Goal: Register for event/course

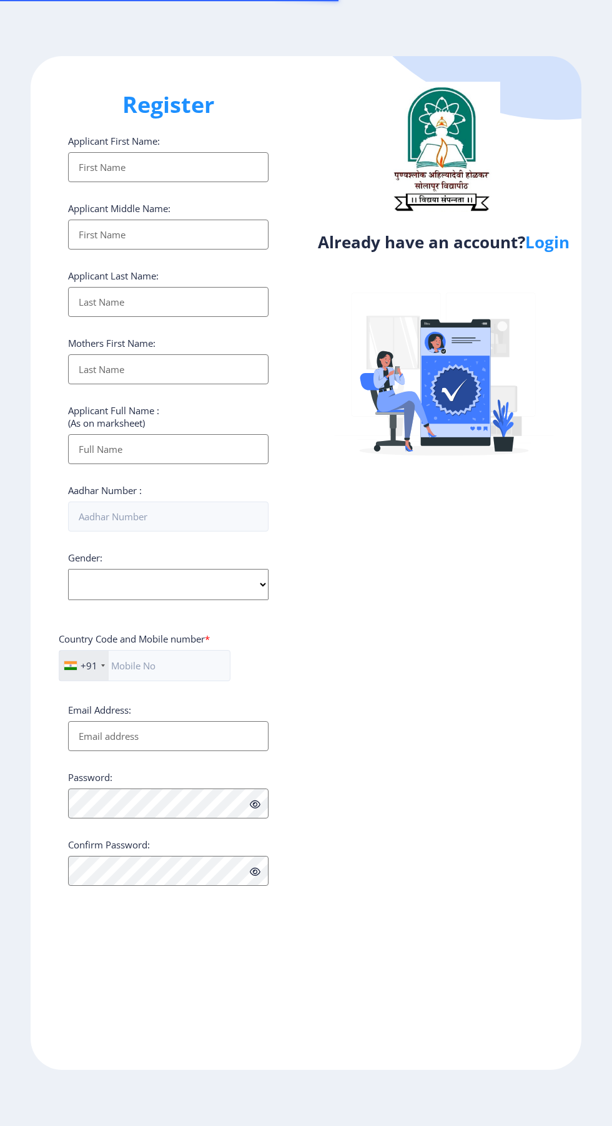
select select
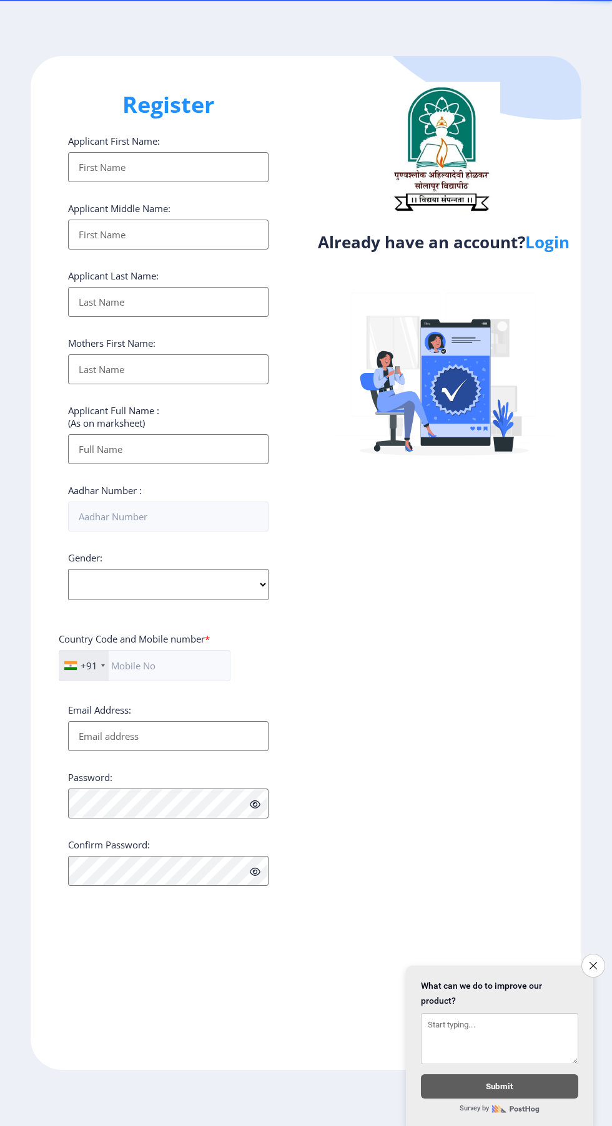
scroll to position [95, 0]
click at [565, 231] on link "Login" at bounding box center [547, 242] width 44 height 22
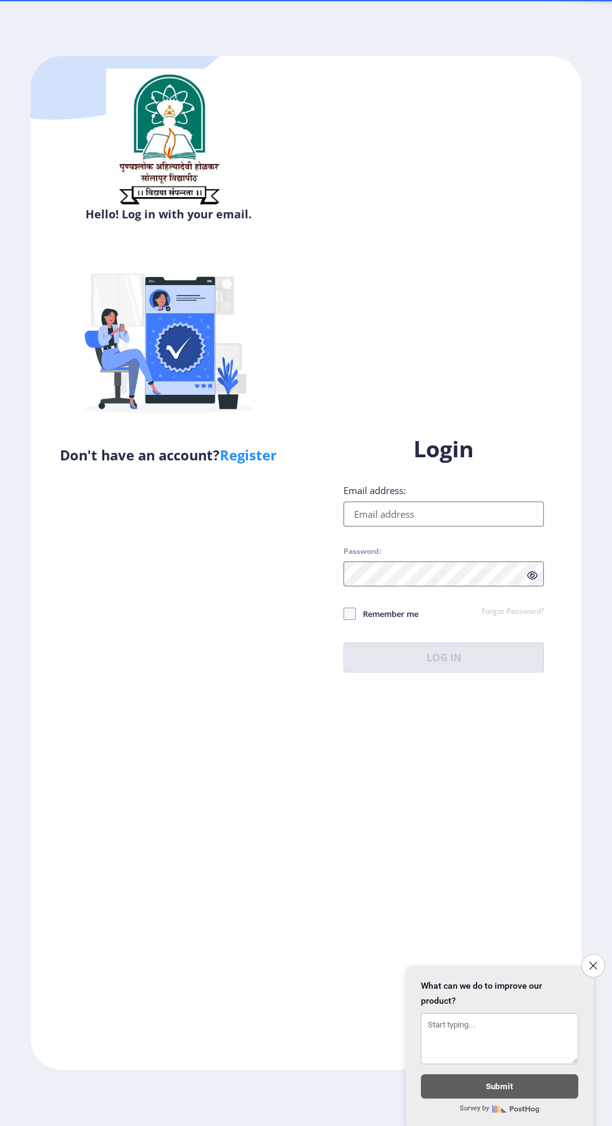
click at [267, 456] on link "Register" at bounding box center [248, 455] width 57 height 19
select select
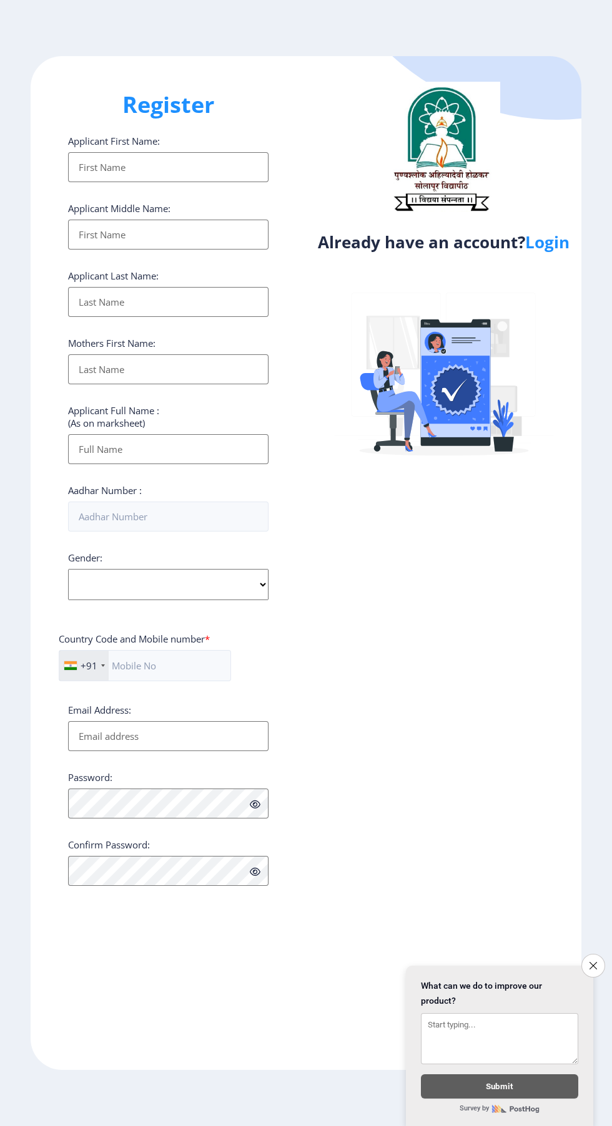
click at [563, 250] on link "Login" at bounding box center [547, 242] width 44 height 22
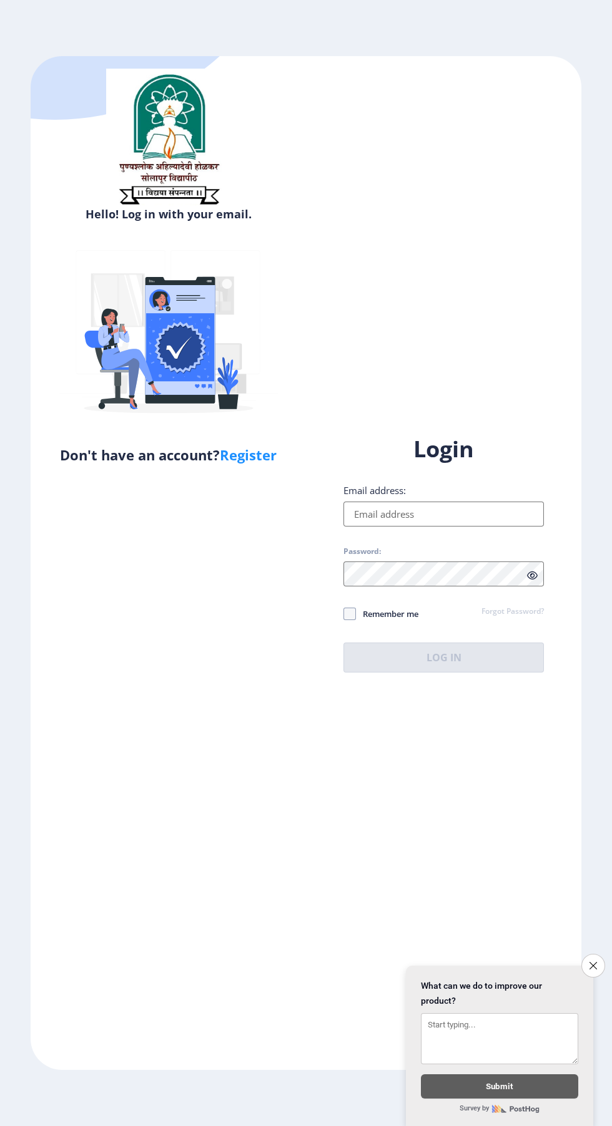
click at [422, 527] on input "Email address:" at bounding box center [443, 514] width 200 height 25
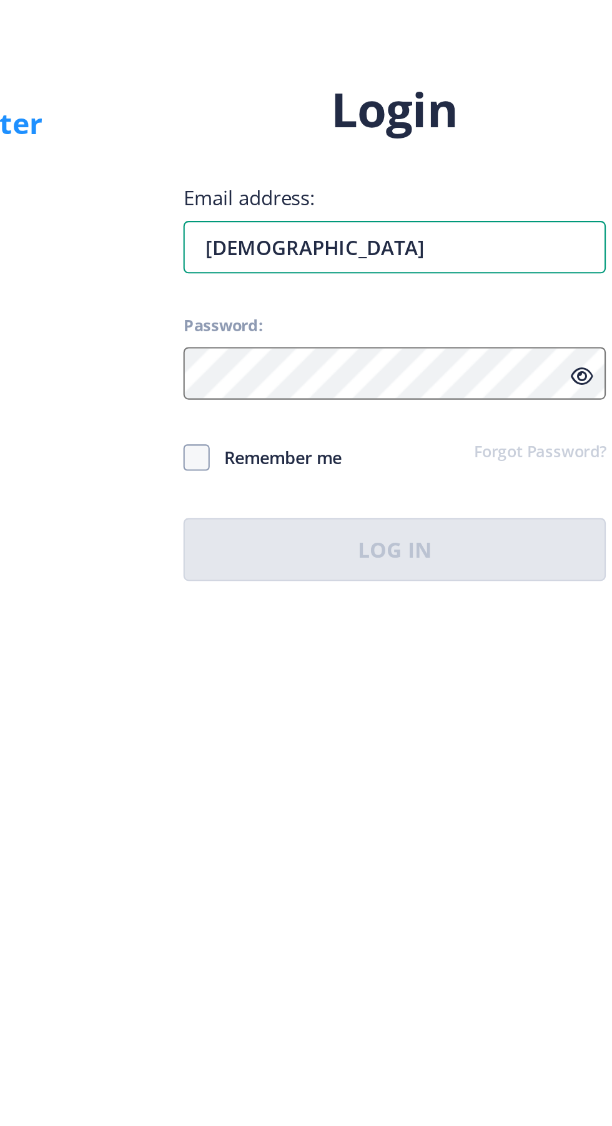
type input "Vishnu"
type input "vishnushinde9013@gmail.com"
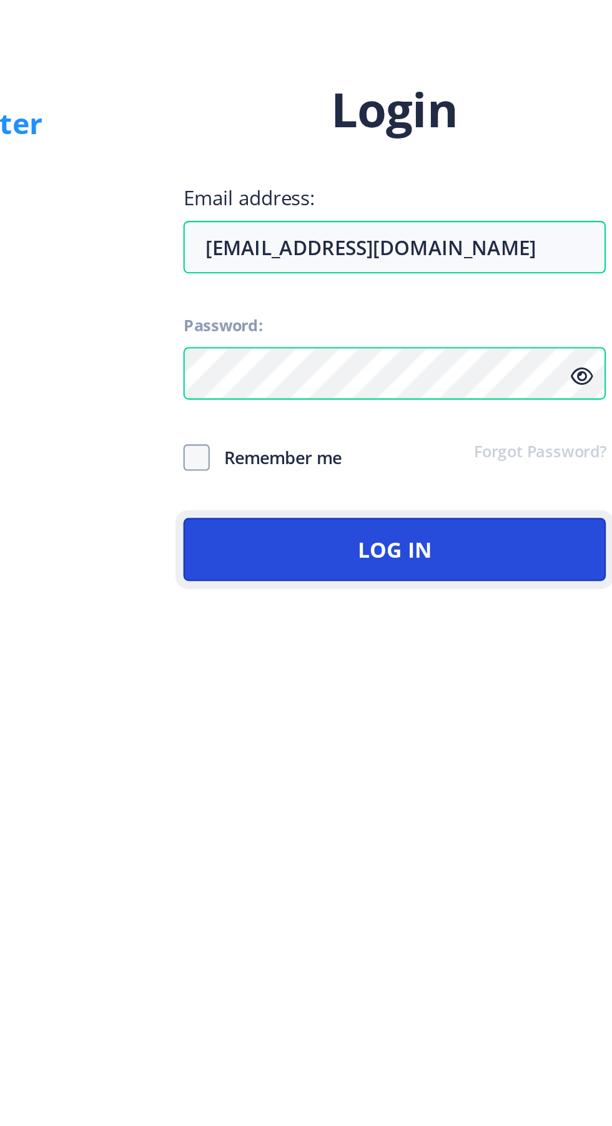
click at [492, 673] on button "Log In" at bounding box center [443, 658] width 200 height 30
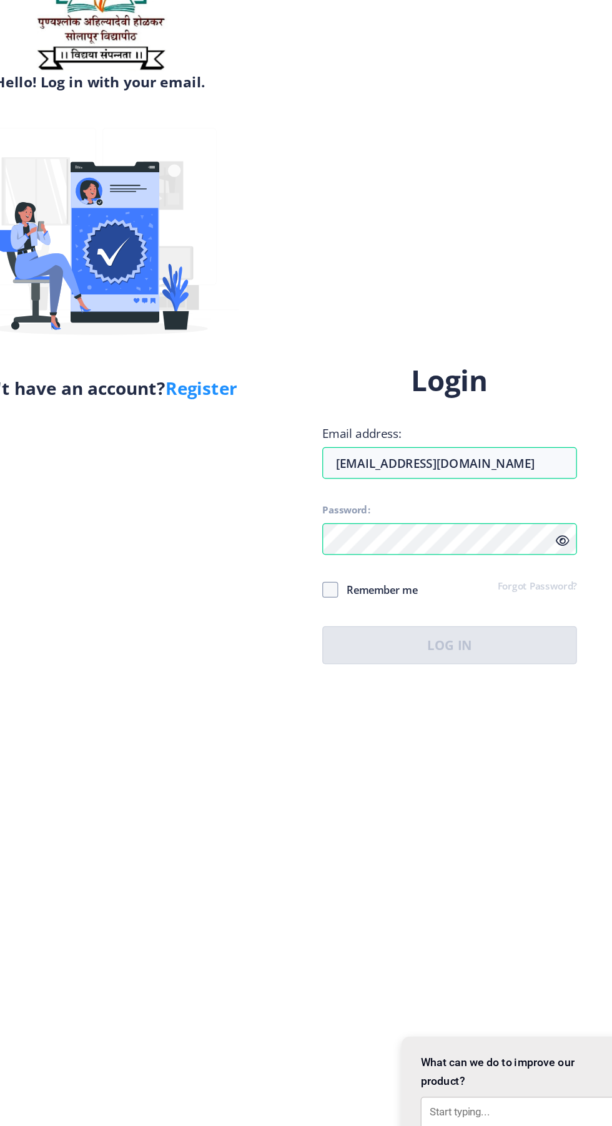
scroll to position [20, 0]
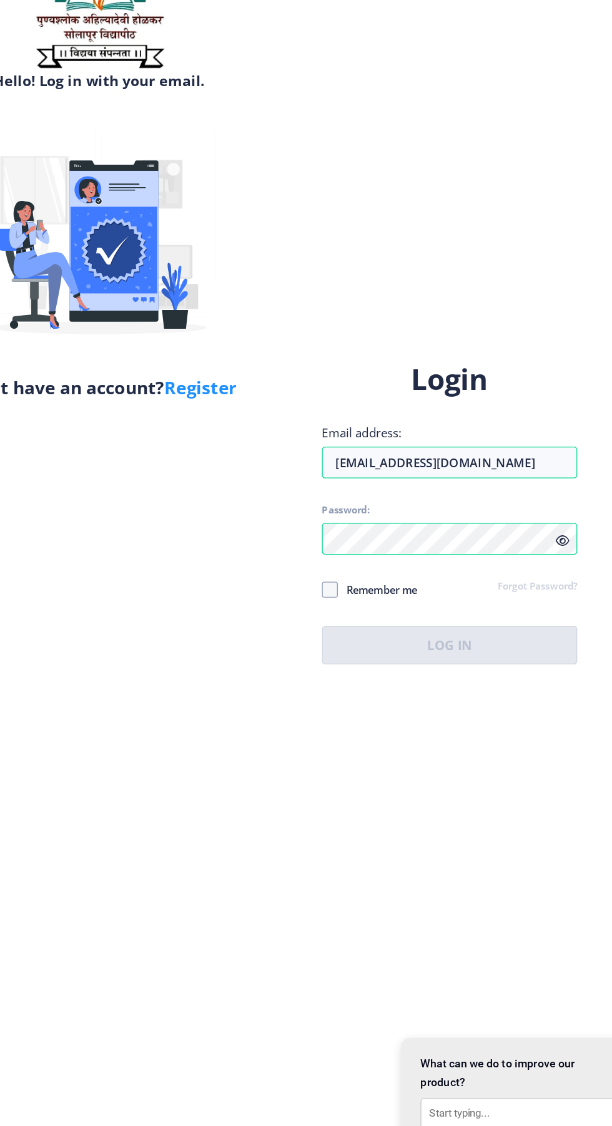
click at [532, 580] on icon at bounding box center [532, 575] width 11 height 9
click at [349, 620] on span at bounding box center [349, 614] width 12 height 12
click at [344, 614] on input "Remember me" at bounding box center [343, 613] width 1 height 1
checkbox input "true"
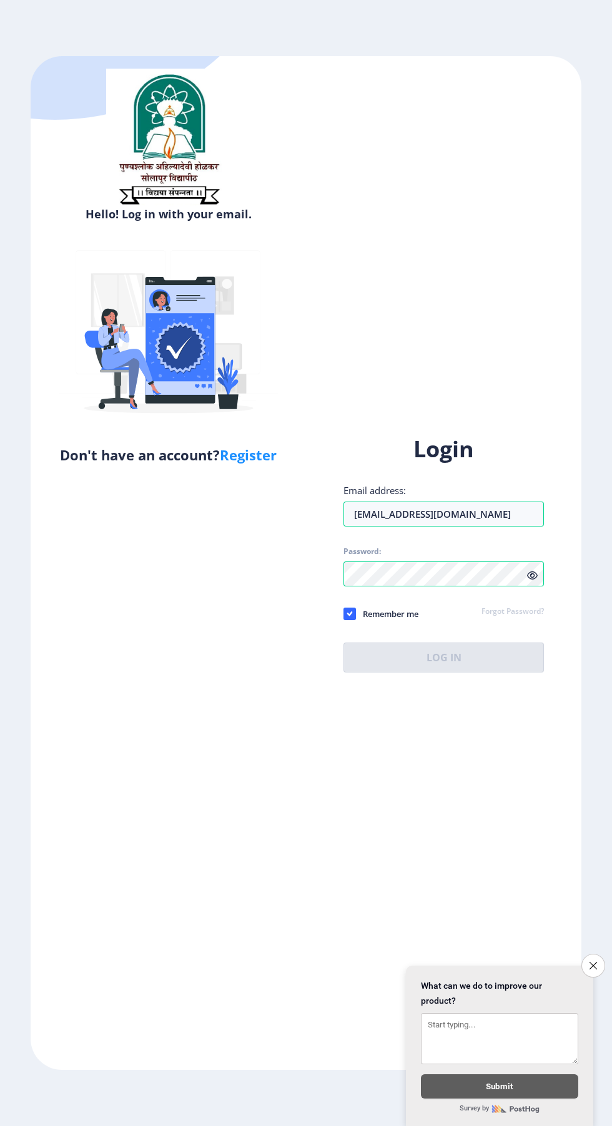
click at [592, 963] on icon "Close survey" at bounding box center [592, 965] width 7 height 7
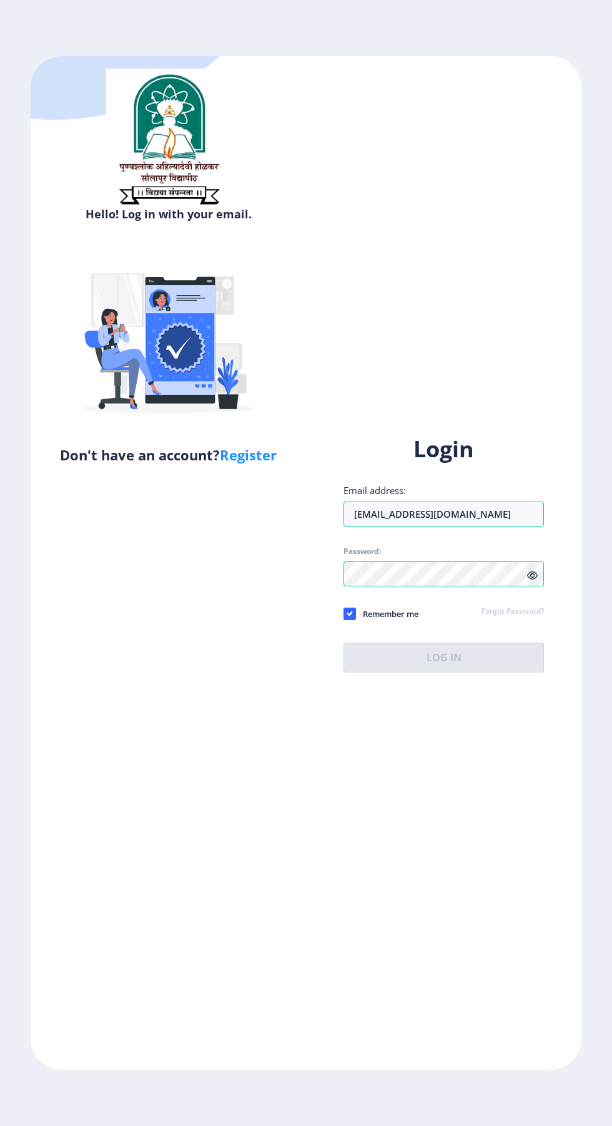
scroll to position [0, 0]
click at [488, 527] on input "Email address:" at bounding box center [443, 514] width 200 height 25
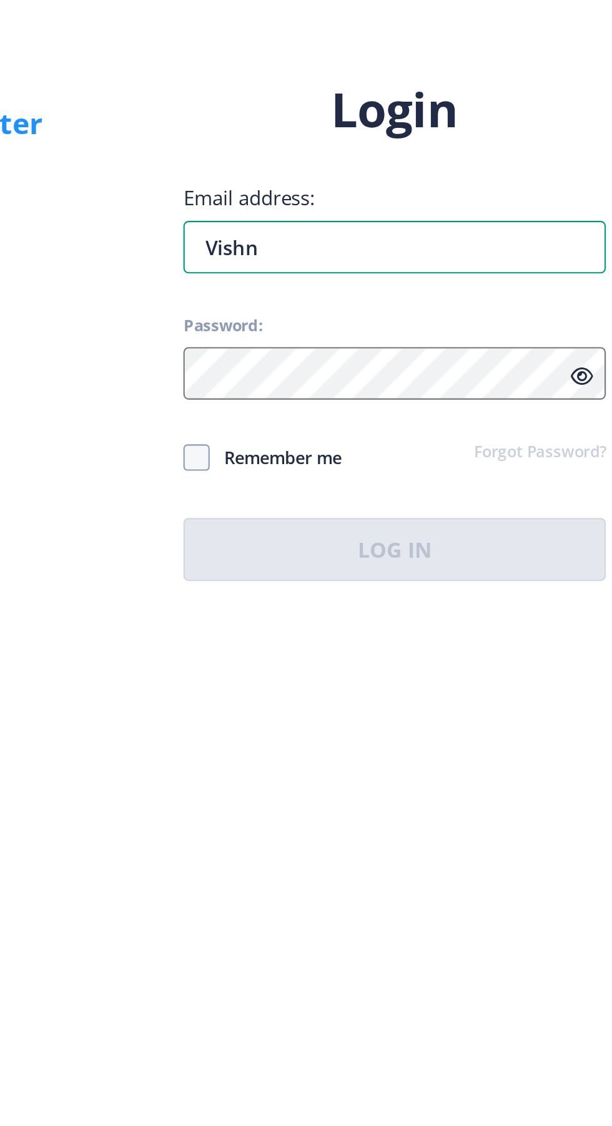
type input "[DEMOGRAPHIC_DATA]"
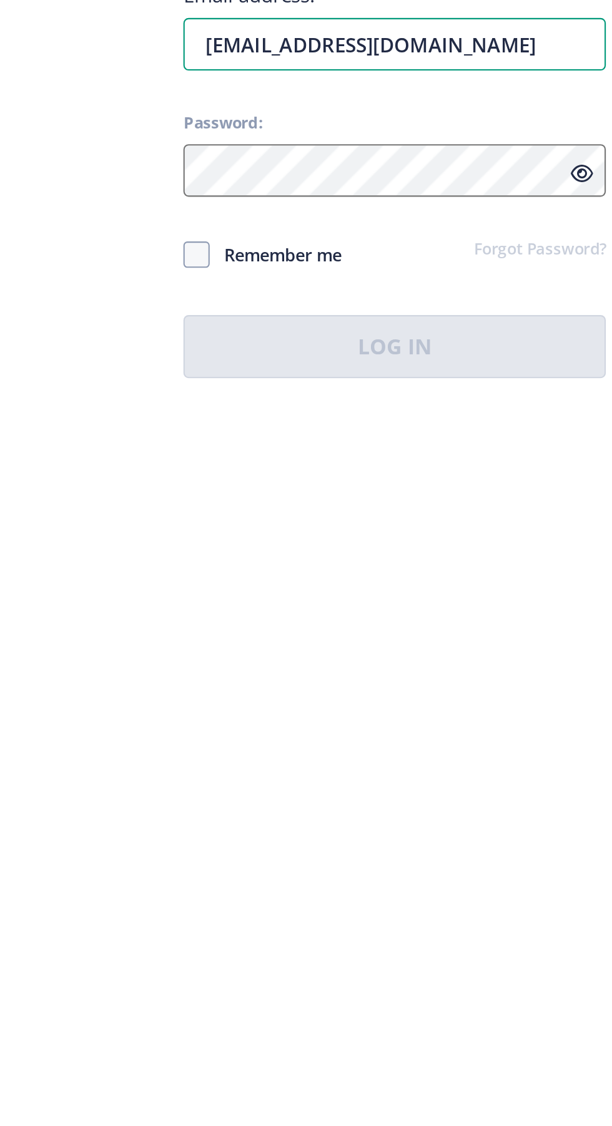
type input "[EMAIL_ADDRESS][DOMAIN_NAME]"
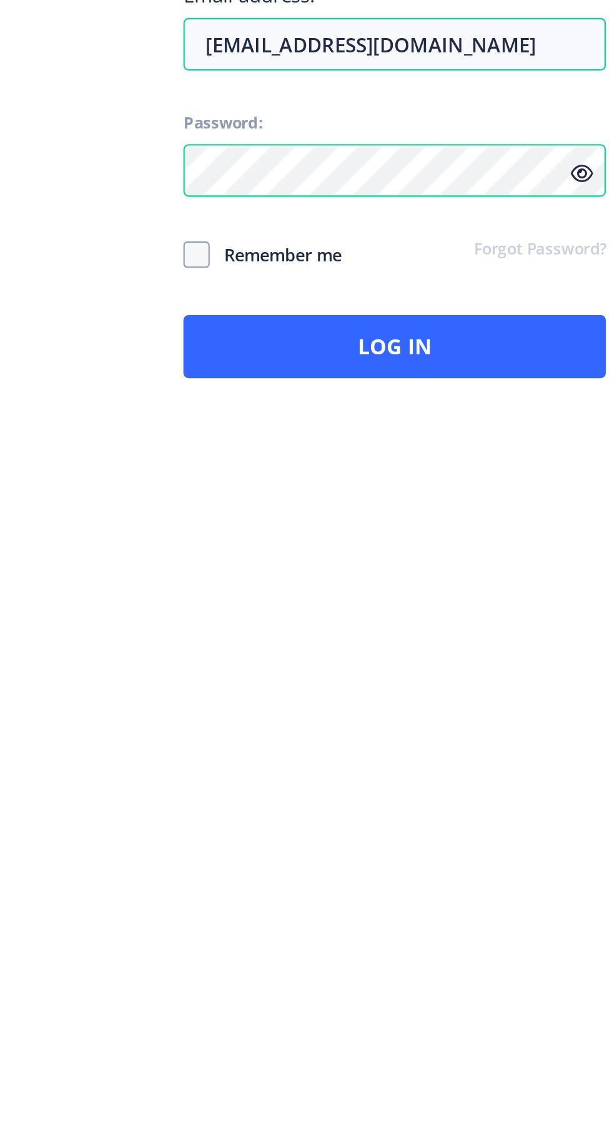
click at [532, 580] on icon at bounding box center [532, 575] width 11 height 9
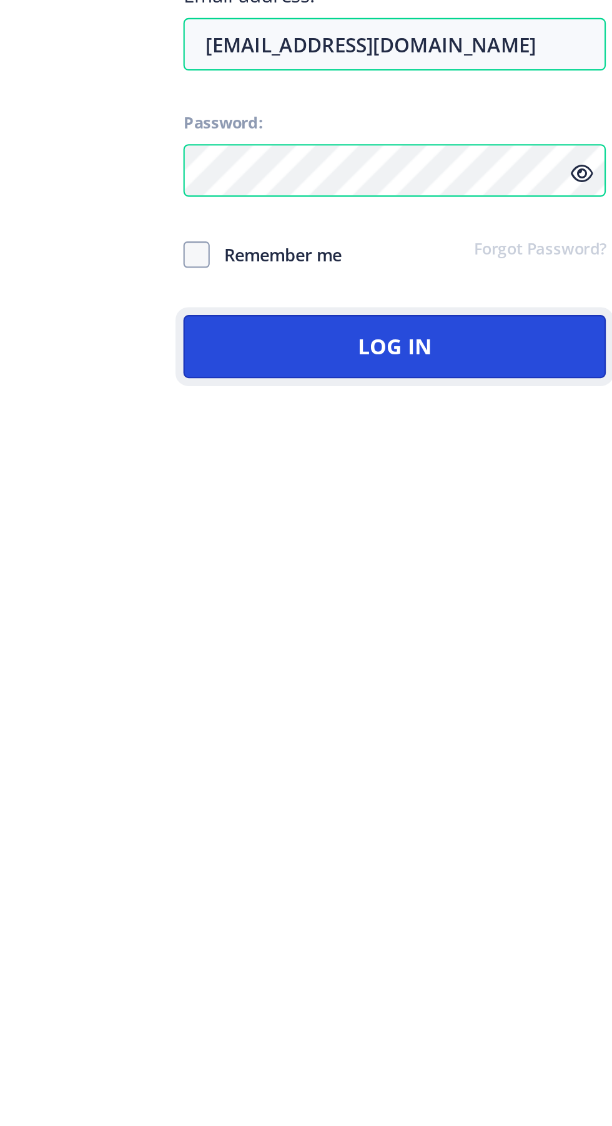
click at [464, 673] on button "Log In" at bounding box center [443, 658] width 200 height 30
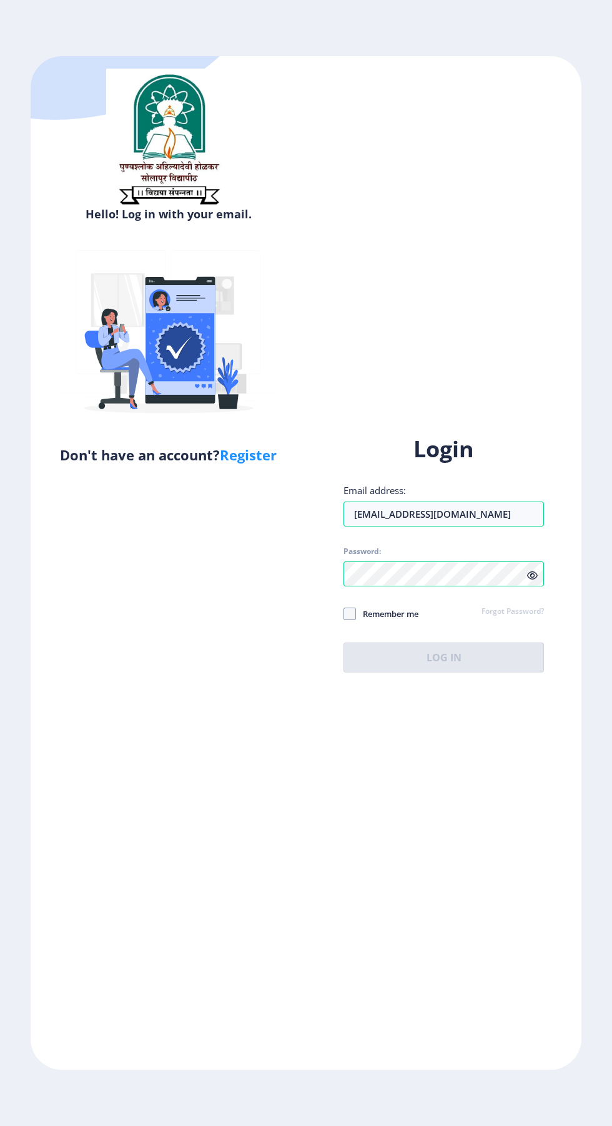
click at [266, 464] on link "Register" at bounding box center [248, 455] width 57 height 19
select select
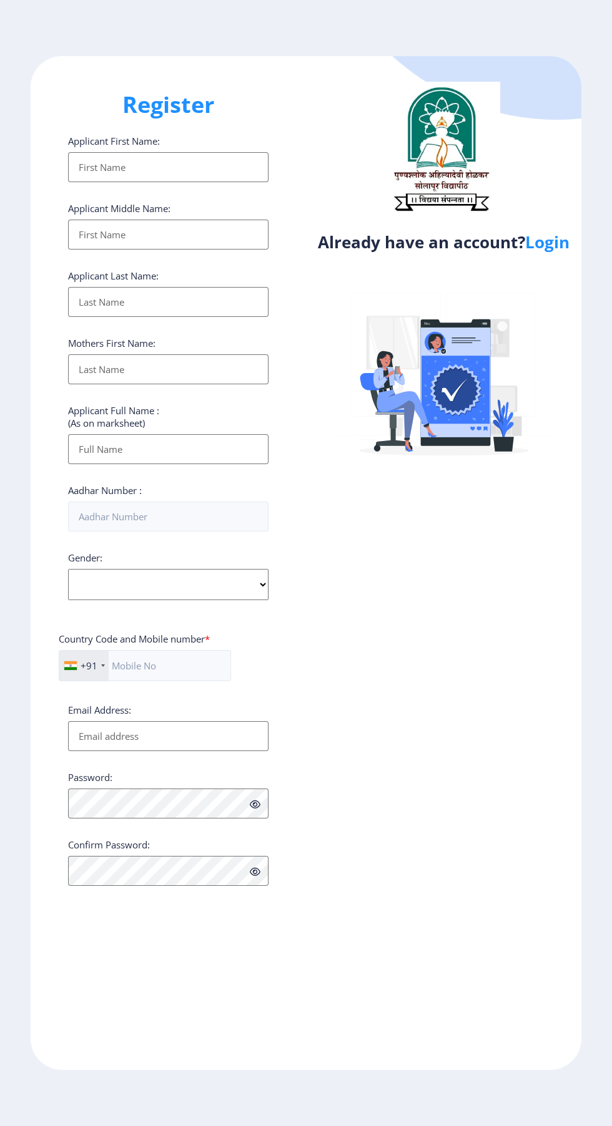
click at [182, 173] on input "Applicant First Name:" at bounding box center [168, 167] width 200 height 30
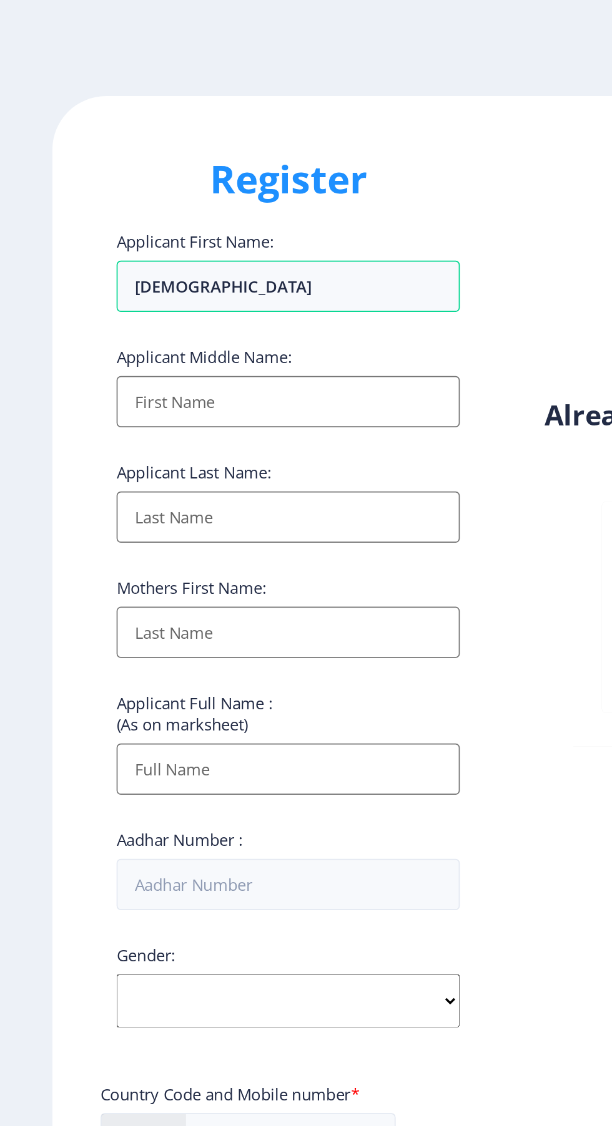
type input "[DEMOGRAPHIC_DATA]"
click at [182, 243] on input "Applicant First Name:" at bounding box center [168, 235] width 200 height 30
type input "Nana"
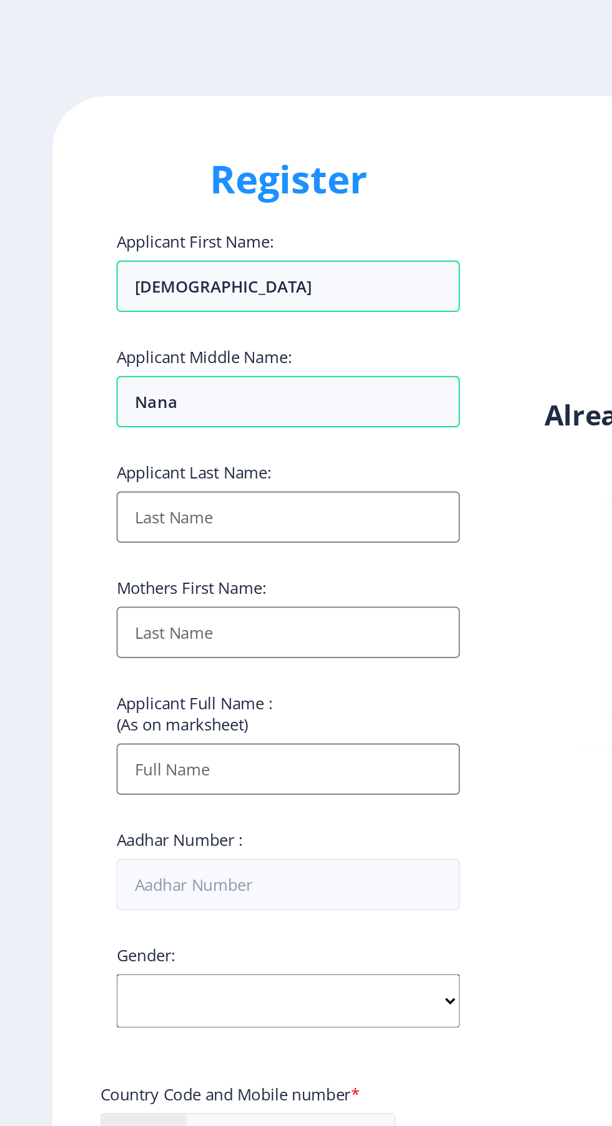
click at [171, 311] on input "Applicant First Name:" at bounding box center [168, 302] width 200 height 30
type input "Shinde"
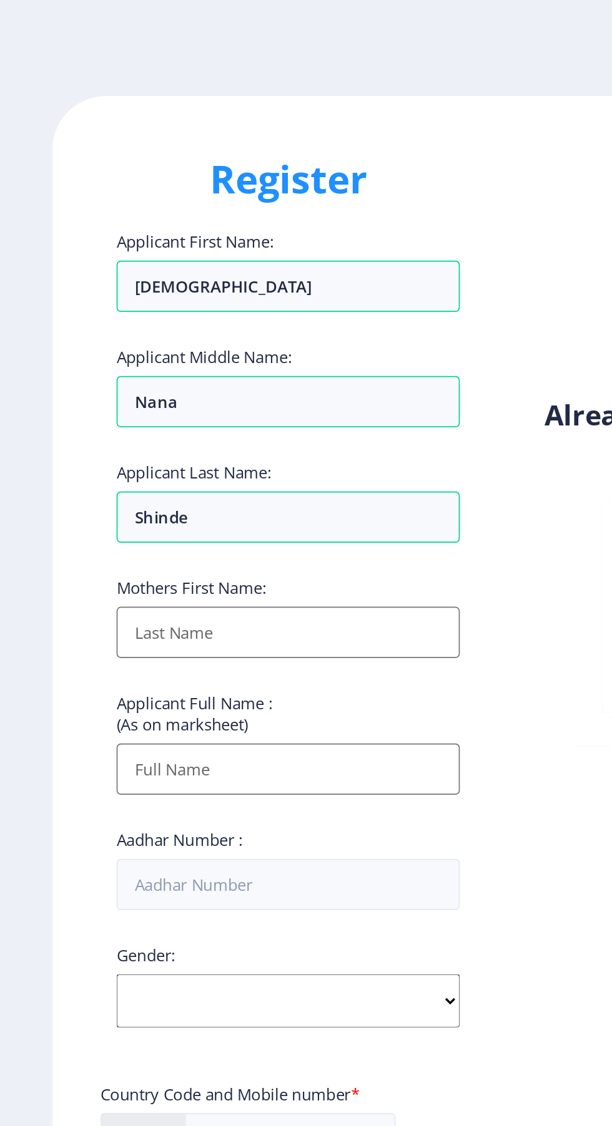
click at [179, 378] on input "Applicant First Name:" at bounding box center [168, 369] width 200 height 30
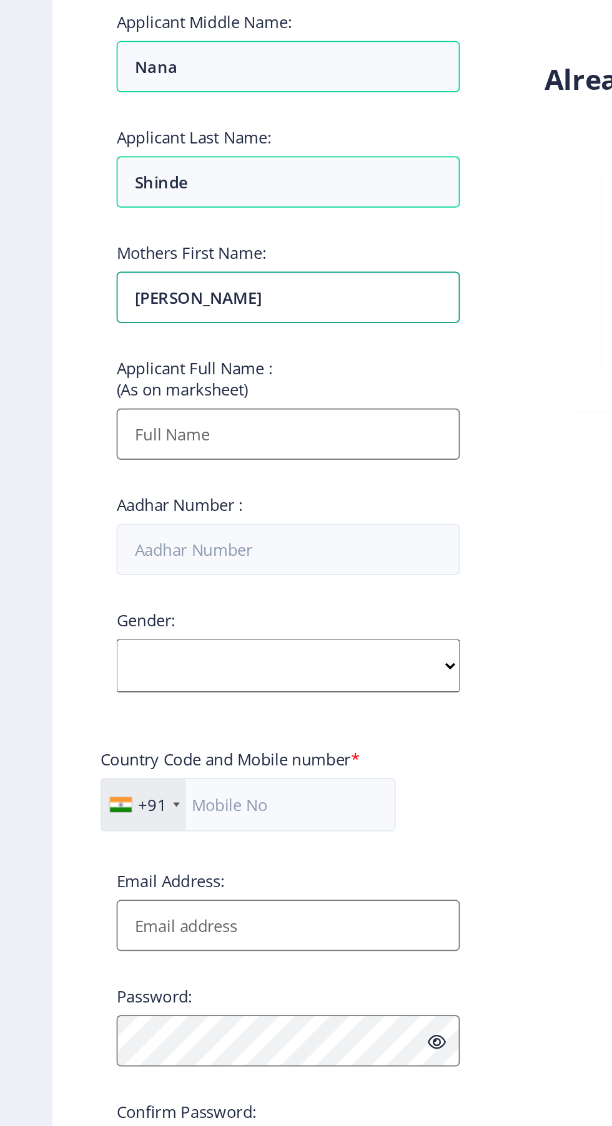
type input "[PERSON_NAME]"
click at [193, 456] on input "Applicant First Name:" at bounding box center [168, 449] width 200 height 30
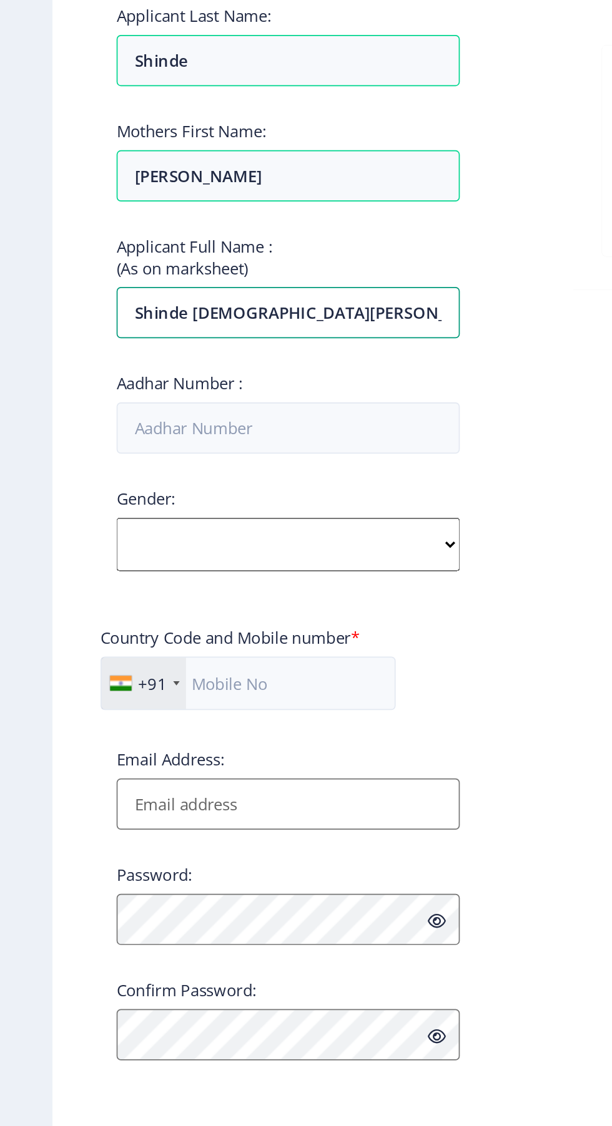
type input "Shinde [DEMOGRAPHIC_DATA][PERSON_NAME]"
click at [197, 525] on input "Aadhar Number :" at bounding box center [168, 517] width 200 height 30
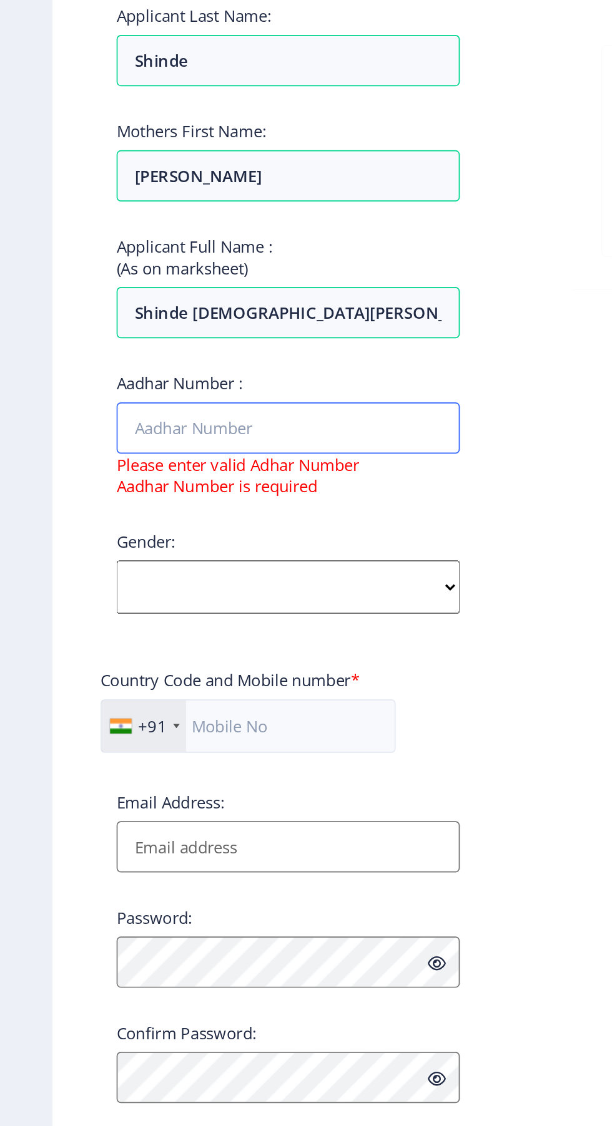
click at [152, 525] on input "Aadhar Number :" at bounding box center [168, 517] width 200 height 30
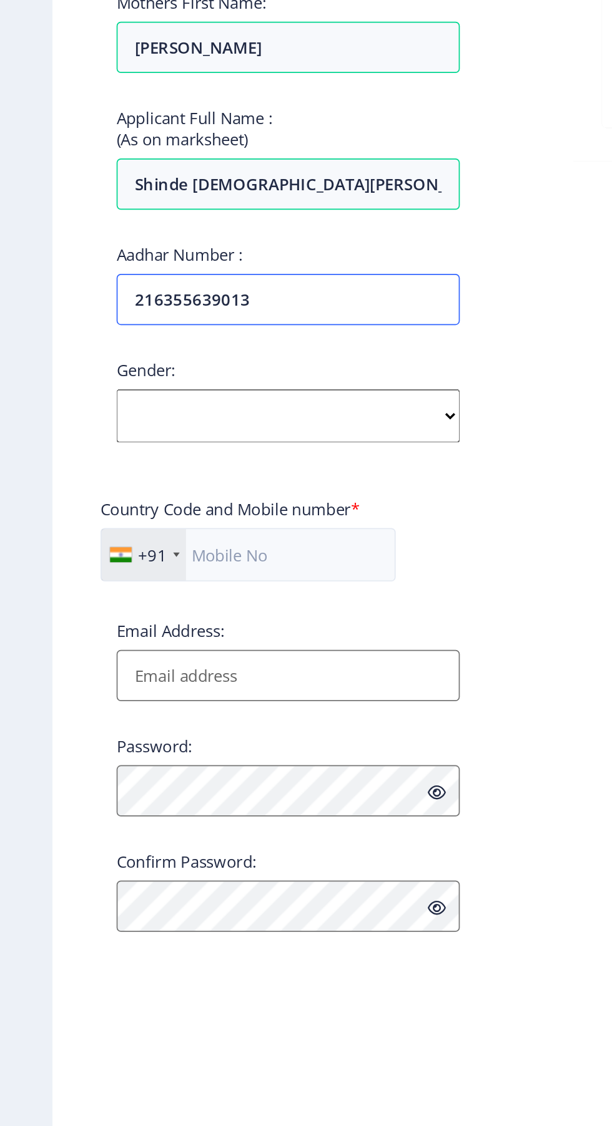
type input "216355639013"
click at [256, 587] on select "Select Gender [DEMOGRAPHIC_DATA] [DEMOGRAPHIC_DATA] Other" at bounding box center [168, 584] width 200 height 31
select select "[DEMOGRAPHIC_DATA]"
click at [68, 574] on select "Select Gender [DEMOGRAPHIC_DATA] [DEMOGRAPHIC_DATA] Other" at bounding box center [168, 584] width 200 height 31
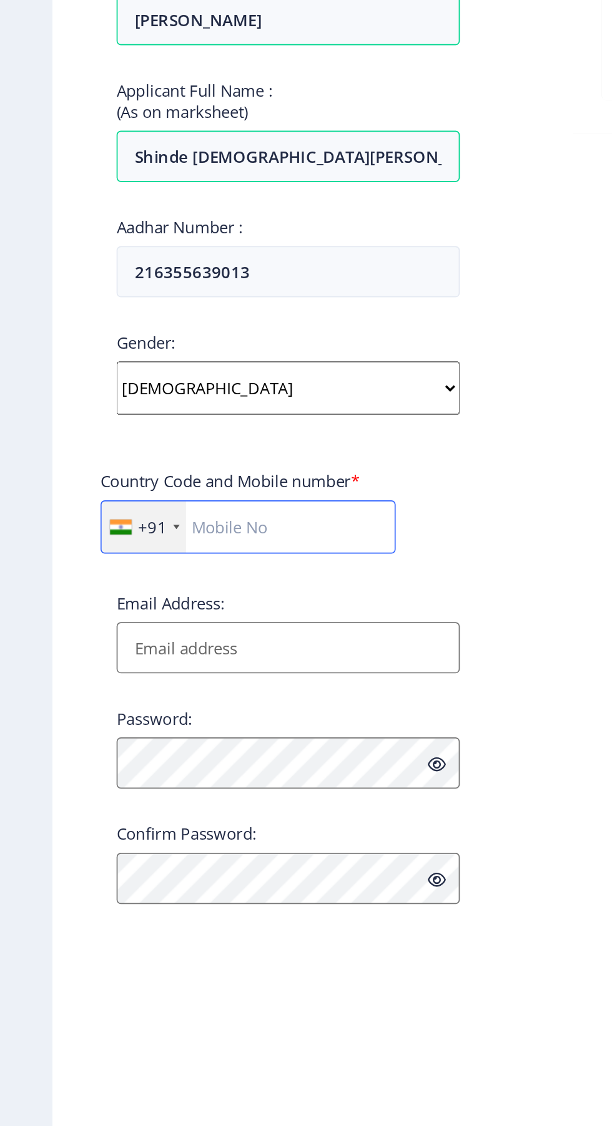
click at [187, 670] on input "text" at bounding box center [145, 665] width 172 height 31
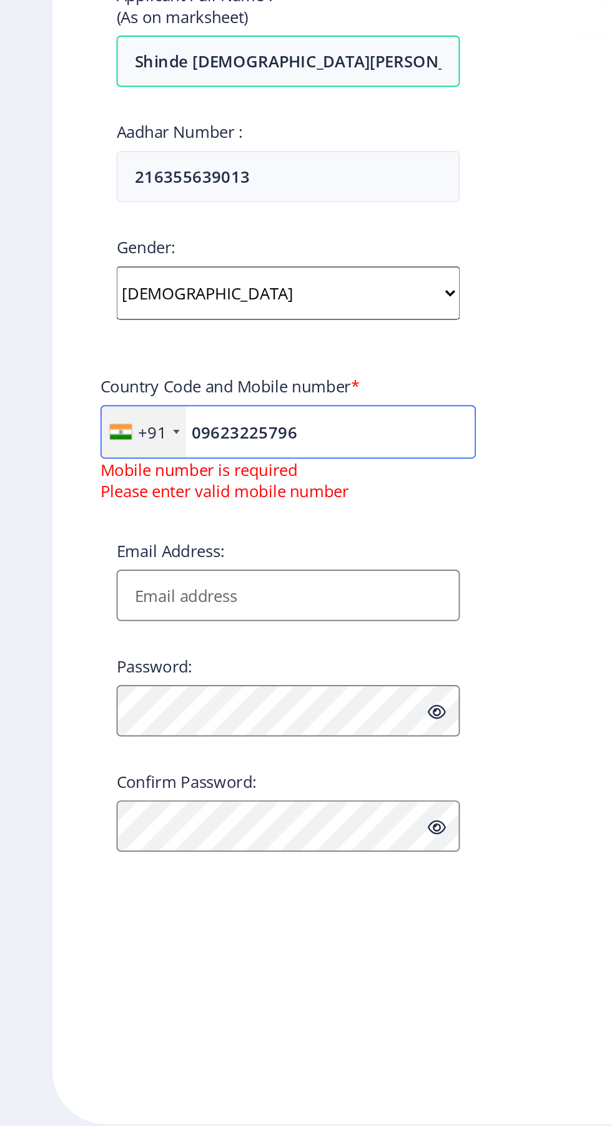
click at [112, 670] on input "09623225796" at bounding box center [168, 665] width 219 height 31
click at [120, 671] on input "09623225796" at bounding box center [168, 665] width 219 height 31
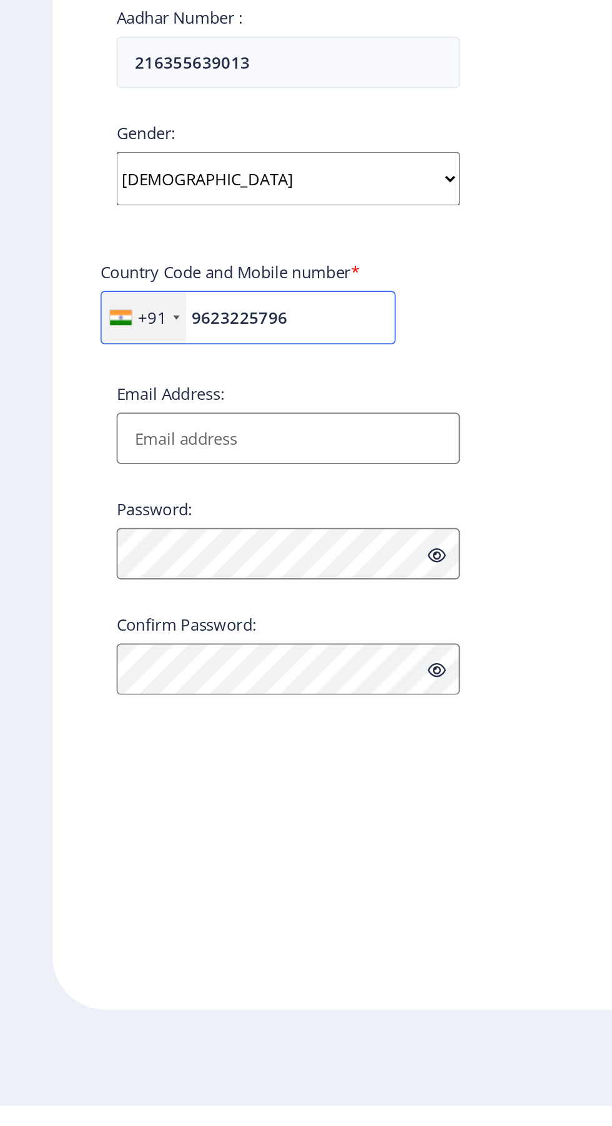
type input "9623225796"
click at [206, 739] on input "Email Address:" at bounding box center [168, 736] width 200 height 30
type input "Vishmush"
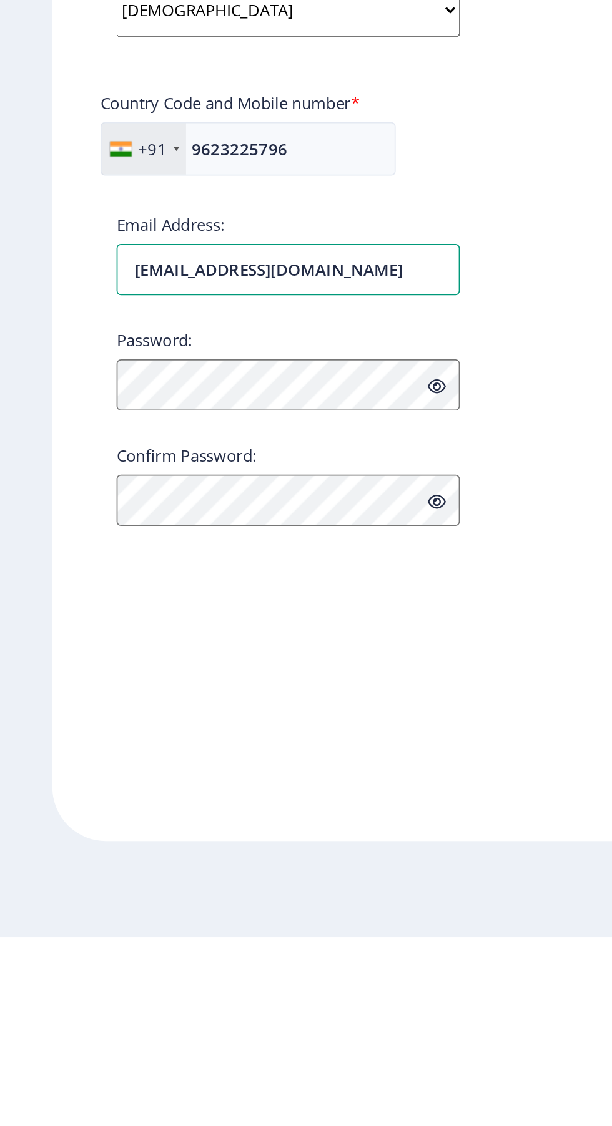
type input "[EMAIL_ADDRESS][DOMAIN_NAME]"
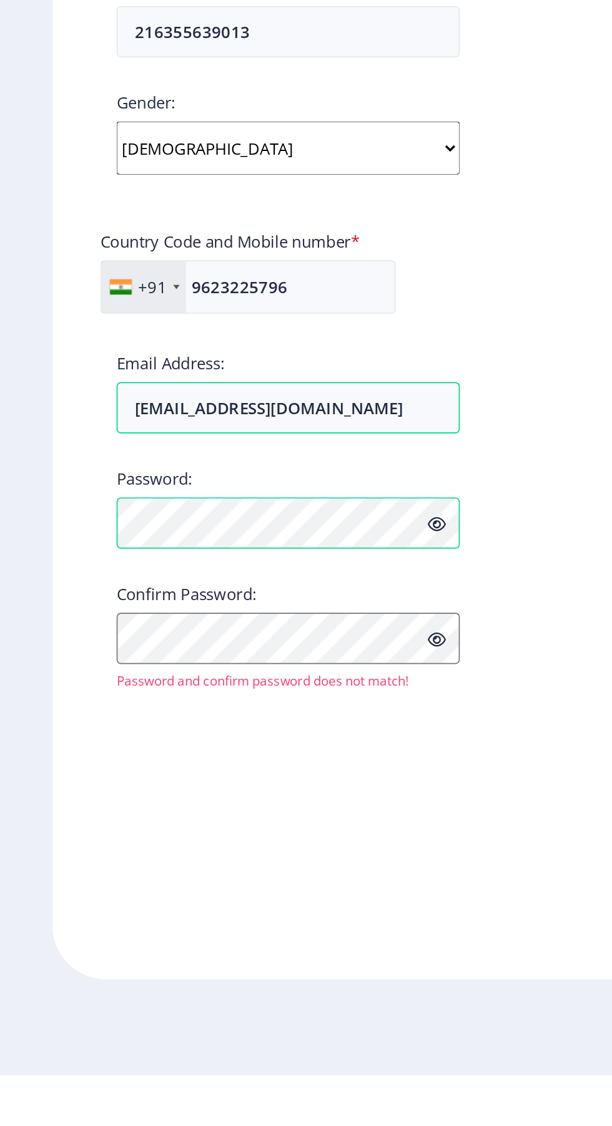
click at [255, 806] on icon at bounding box center [255, 804] width 11 height 9
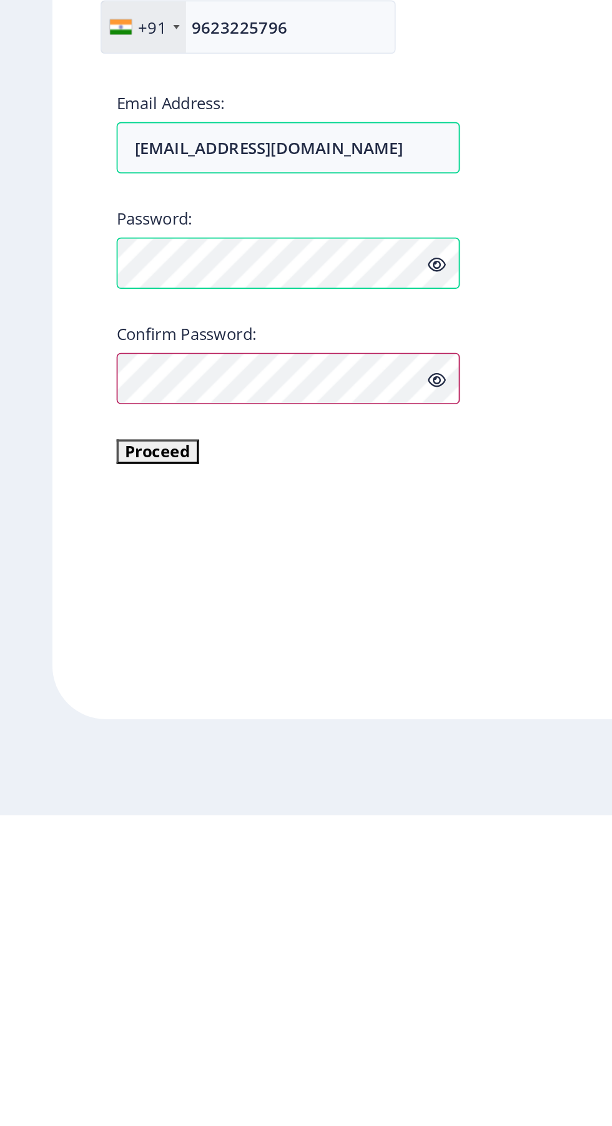
scroll to position [1, 0]
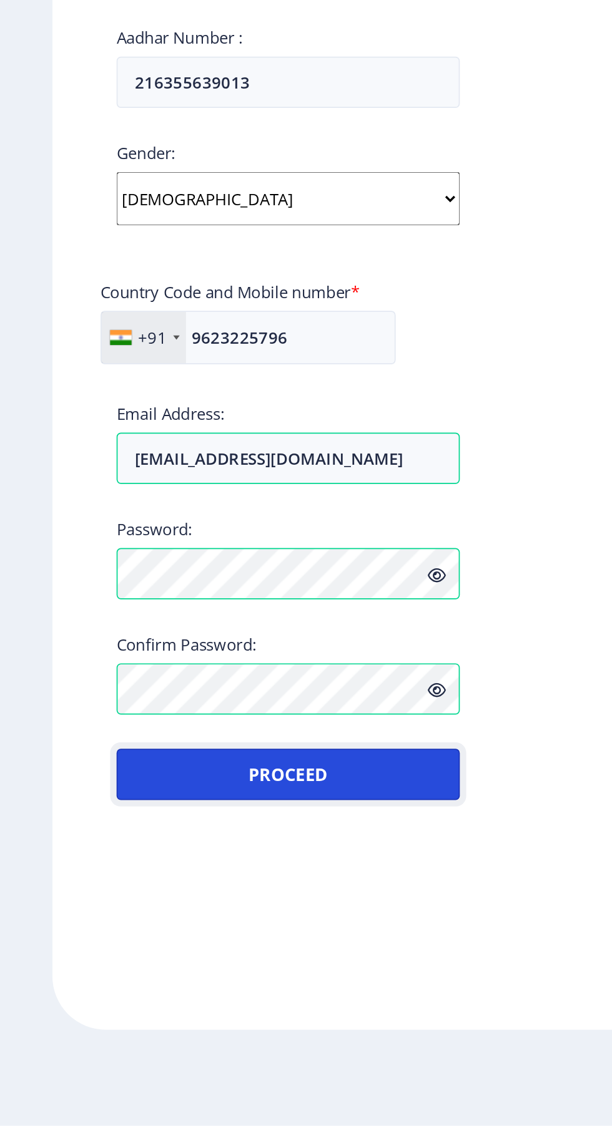
click at [222, 933] on button "Proceed" at bounding box center [168, 921] width 200 height 30
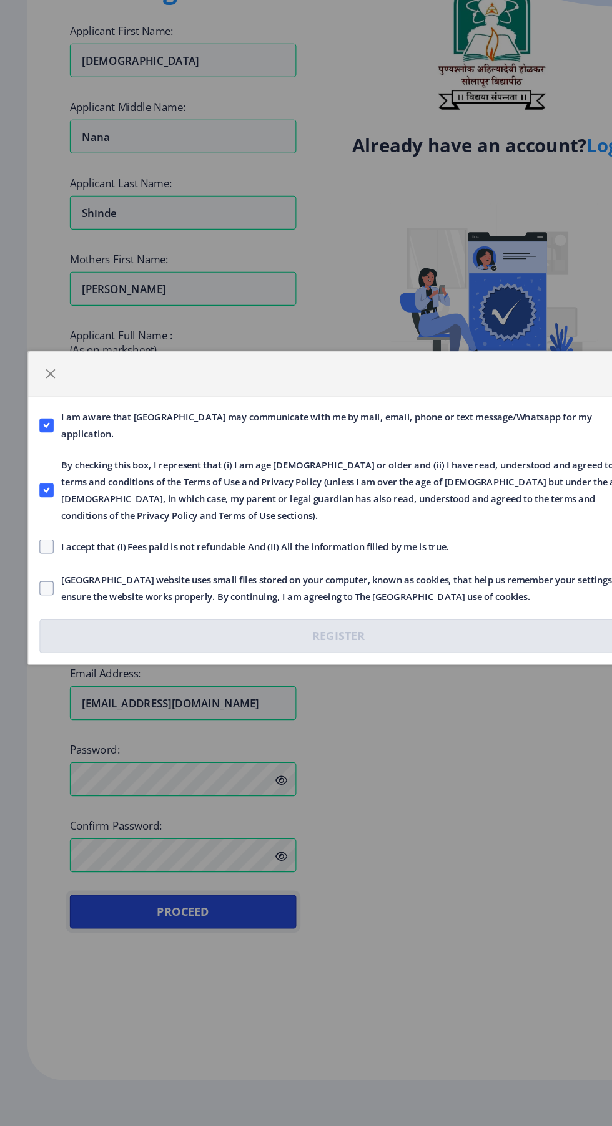
scroll to position [0, 0]
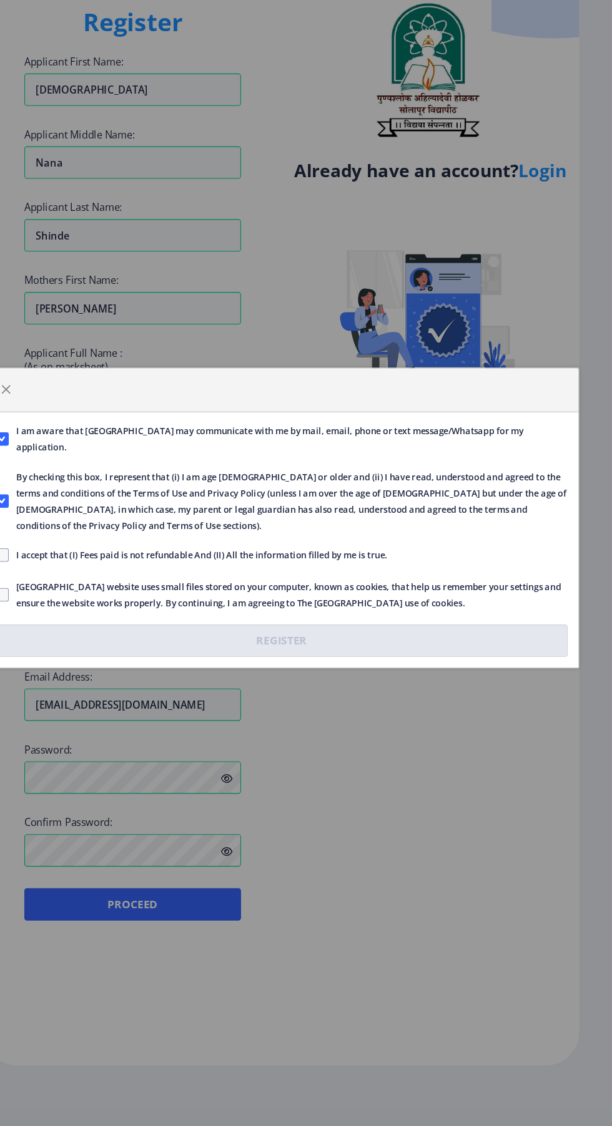
click at [344, 900] on div "I am aware that Solapur University may communicate with me by mail, email, phon…" at bounding box center [306, 563] width 612 height 1126
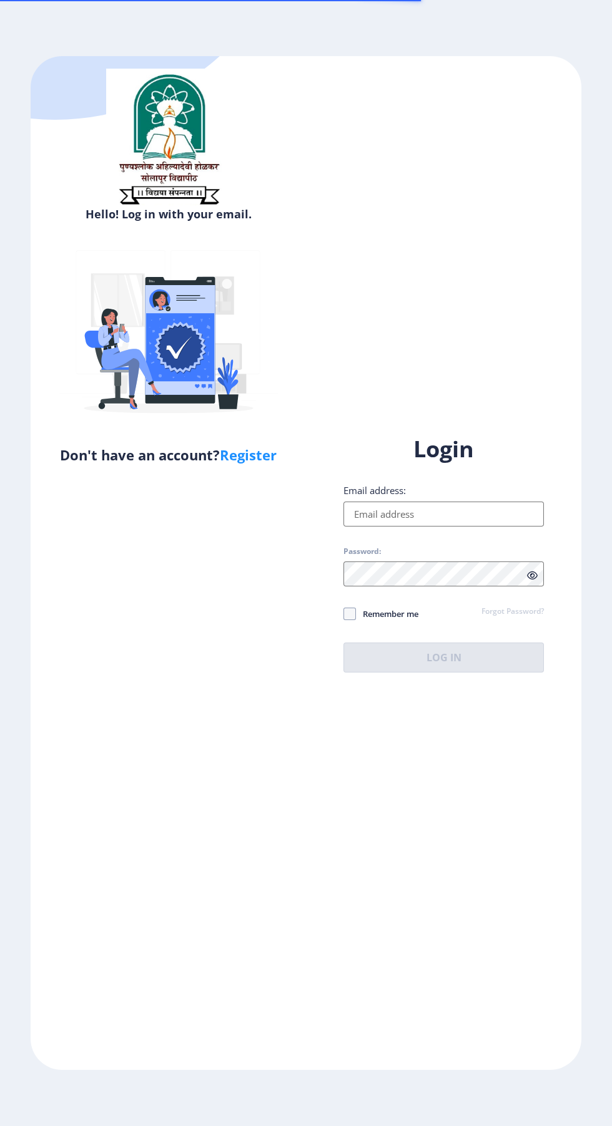
select select
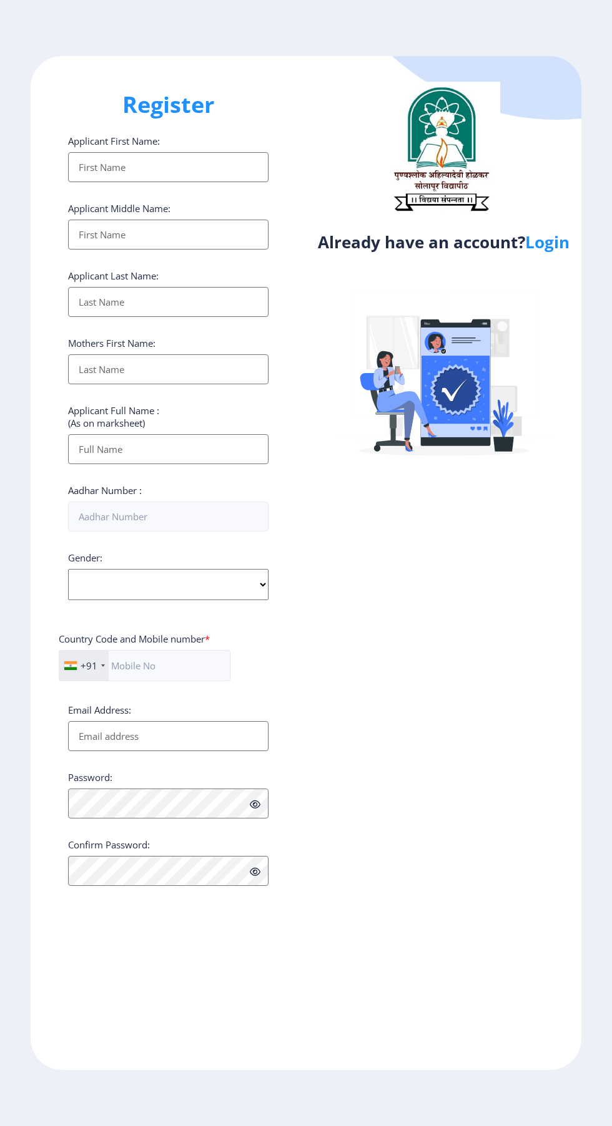
select select
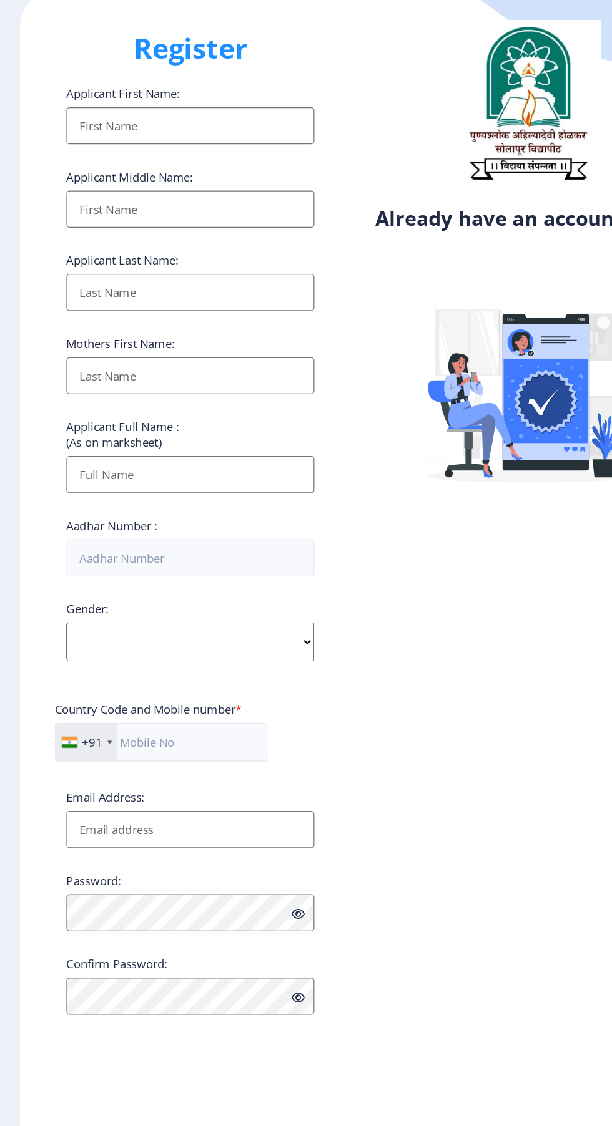
click at [107, 170] on input "Applicant First Name:" at bounding box center [168, 167] width 200 height 30
type input "Vishnu"
type input "Shinde"
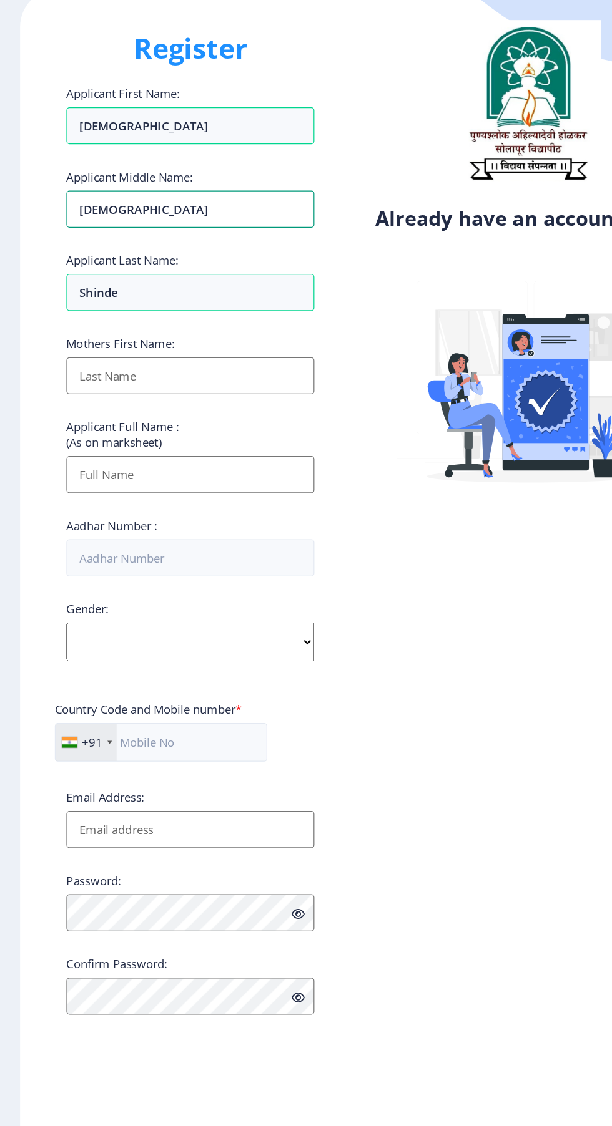
click at [140, 243] on input "Vishnu" at bounding box center [168, 235] width 200 height 30
type input "V"
type input "Nana"
click at [97, 375] on input "Applicant First Name:" at bounding box center [168, 369] width 200 height 30
type input "Sangita"
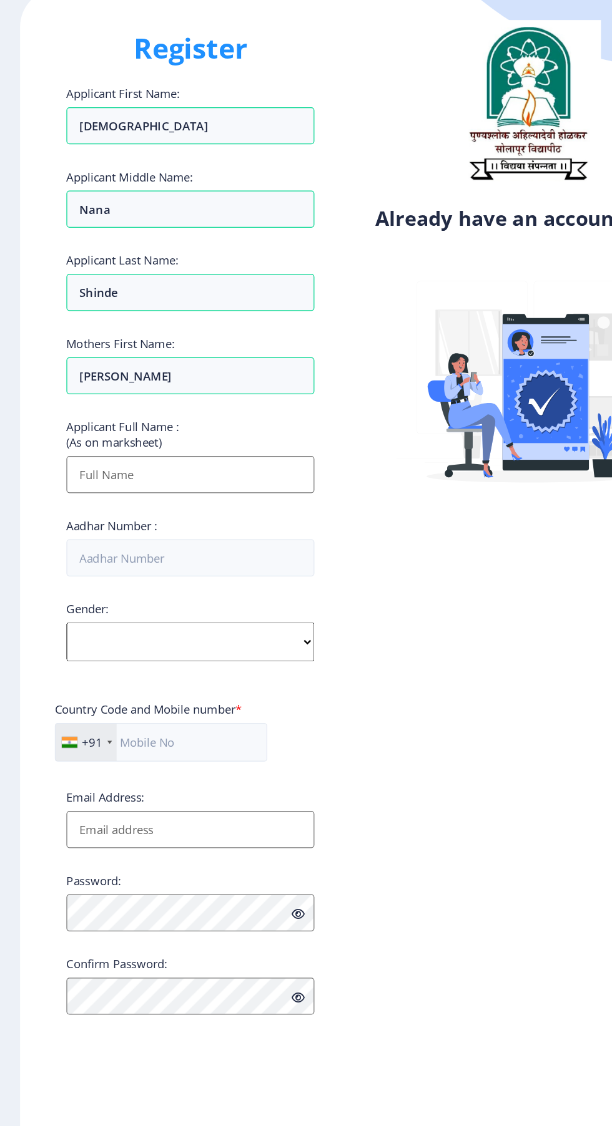
click at [98, 457] on input "Applicant First Name:" at bounding box center [168, 449] width 200 height 30
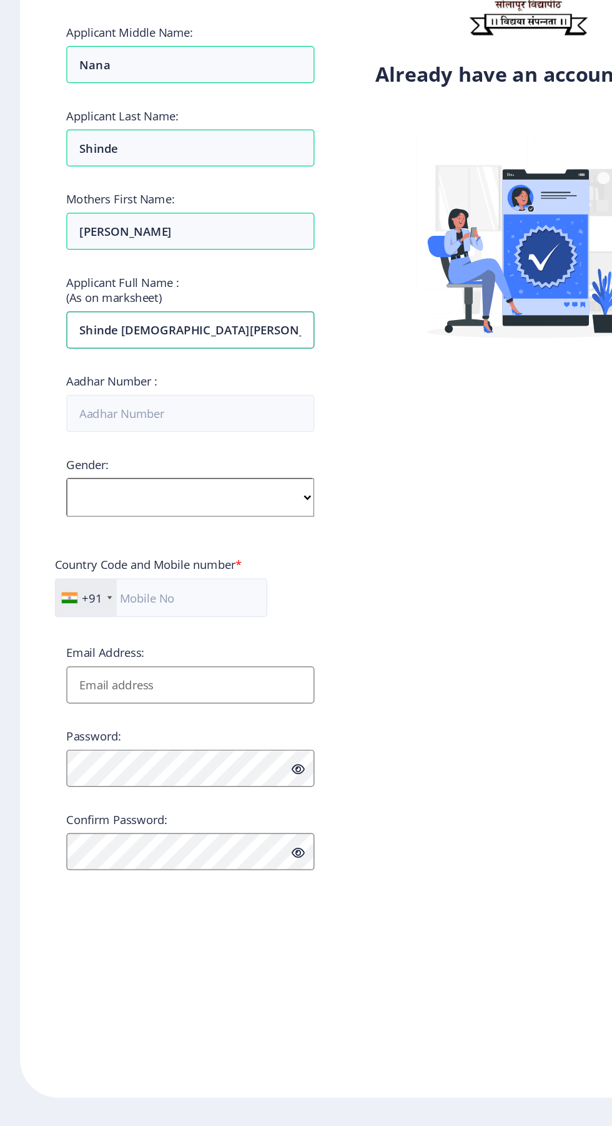
type input "Shinde [DEMOGRAPHIC_DATA][PERSON_NAME]"
click at [114, 526] on input "Aadhar Number :" at bounding box center [168, 517] width 200 height 30
type input "216355639013"
click at [122, 588] on select "Select Gender Male Female Other" at bounding box center [168, 584] width 200 height 31
select select "[DEMOGRAPHIC_DATA]"
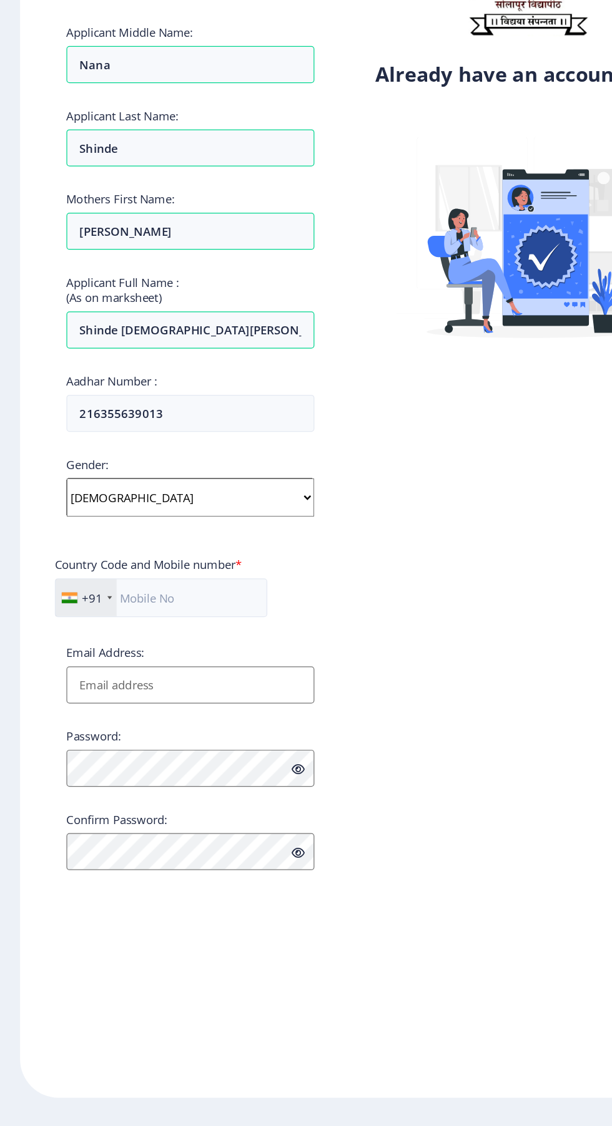
click at [68, 574] on select "Select Gender Male Female Other" at bounding box center [168, 584] width 200 height 31
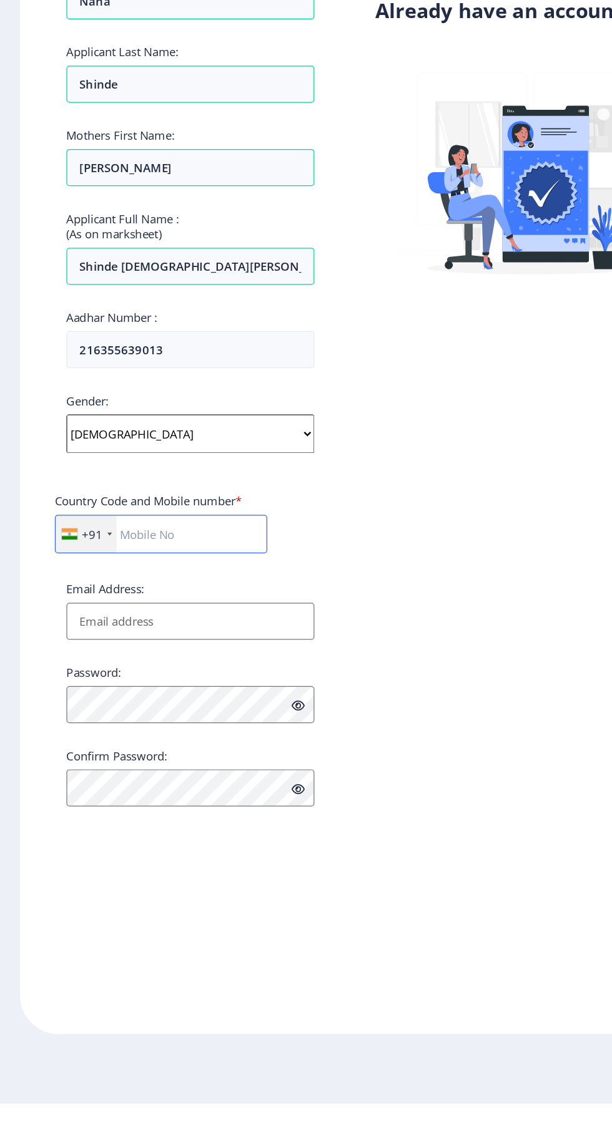
click at [149, 670] on input "text" at bounding box center [145, 665] width 172 height 31
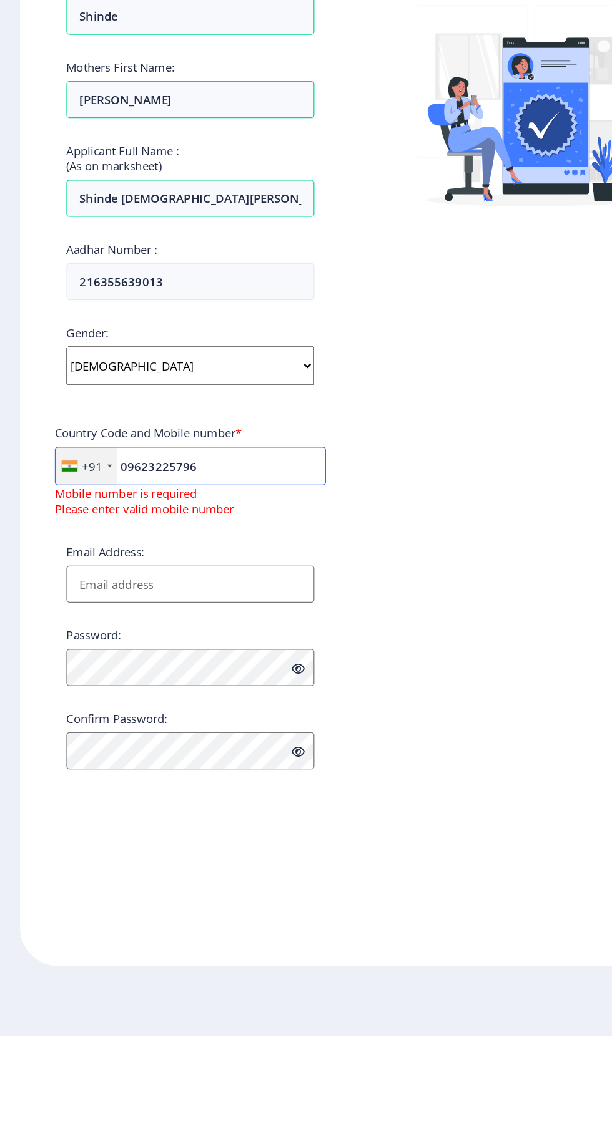
scroll to position [15, 0]
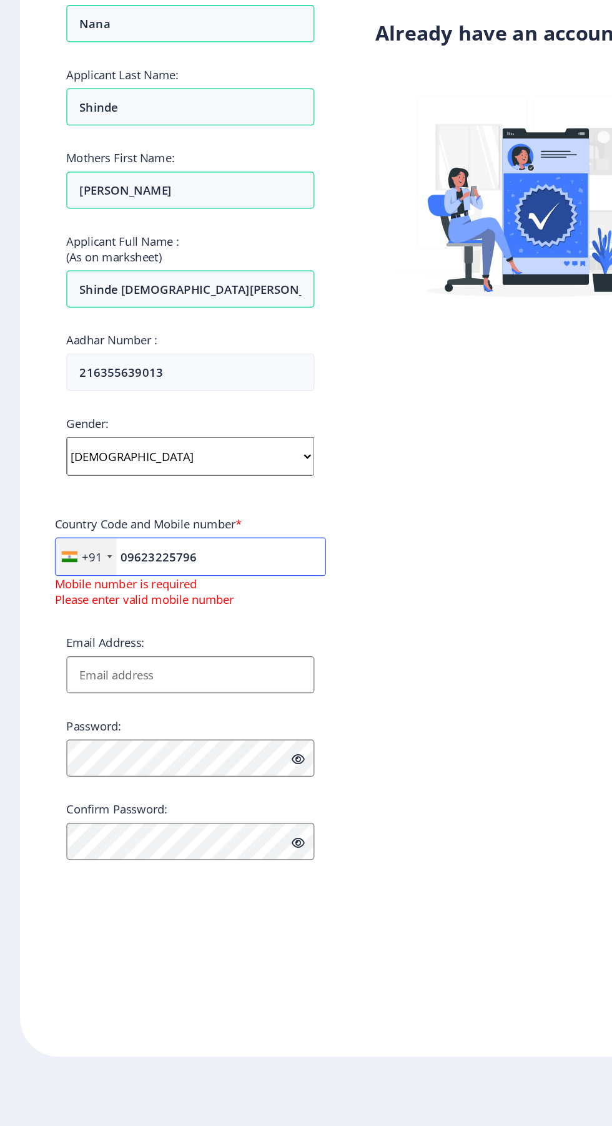
click at [121, 657] on input "09623225796" at bounding box center [168, 665] width 219 height 31
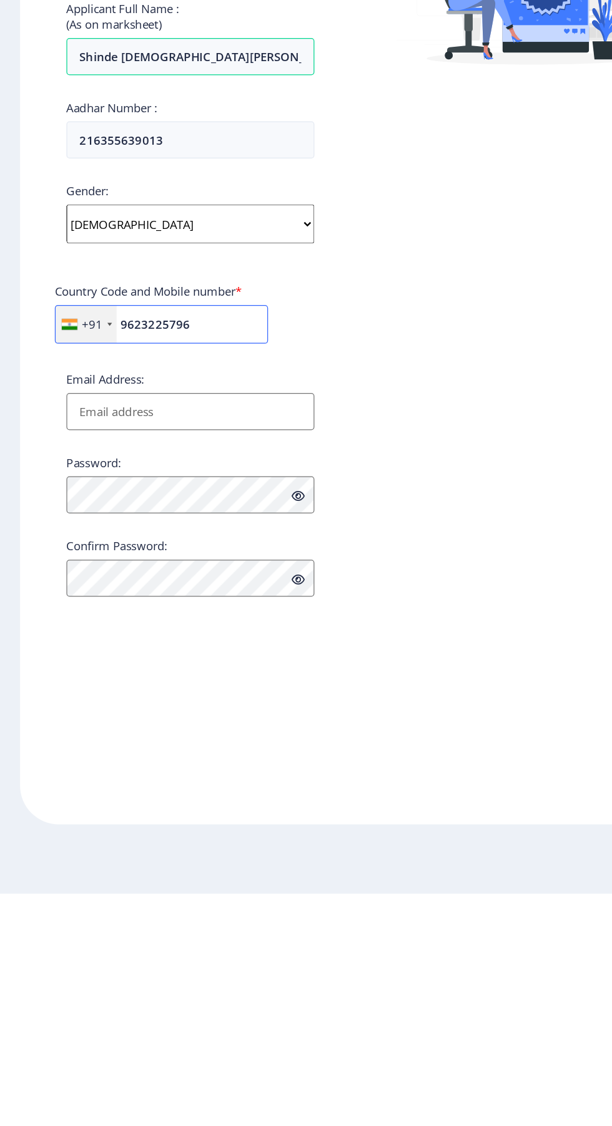
type input "9623225796"
click at [153, 733] on input "Email Address:" at bounding box center [168, 736] width 200 height 30
type input "[EMAIL_ADDRESS][DOMAIN_NAME]"
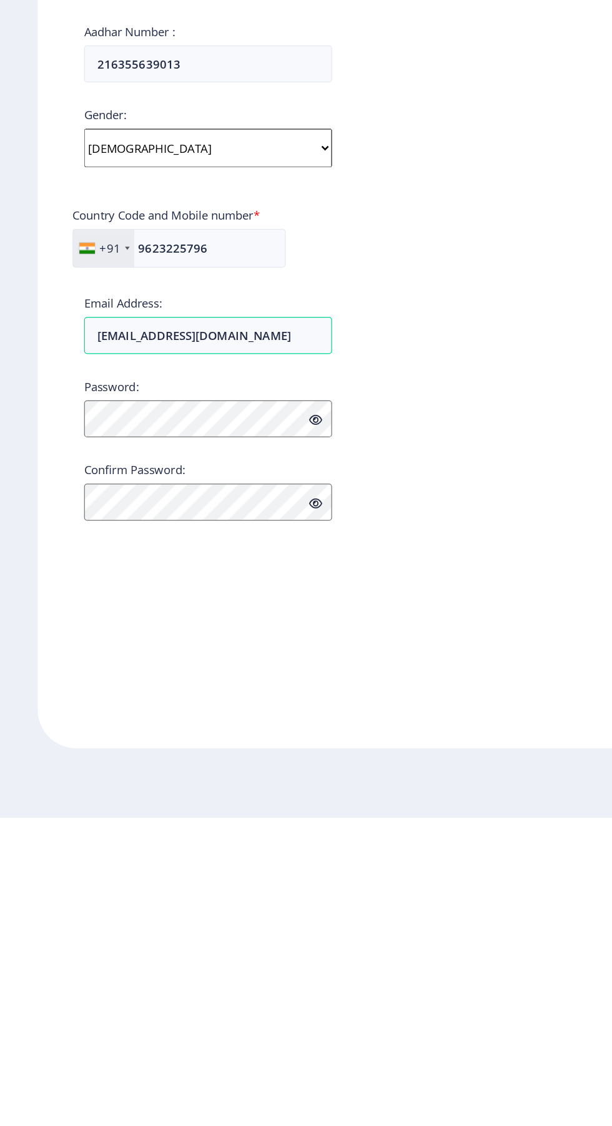
scroll to position [94, 0]
click at [255, 800] on icon at bounding box center [255, 804] width 11 height 9
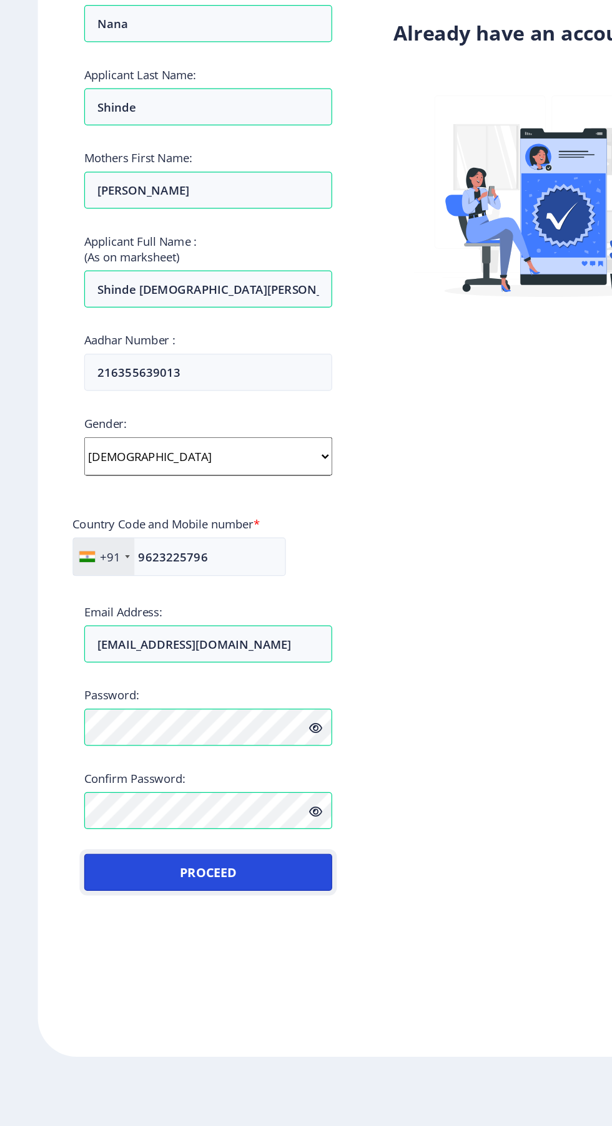
click at [220, 906] on button "Proceed" at bounding box center [168, 921] width 200 height 30
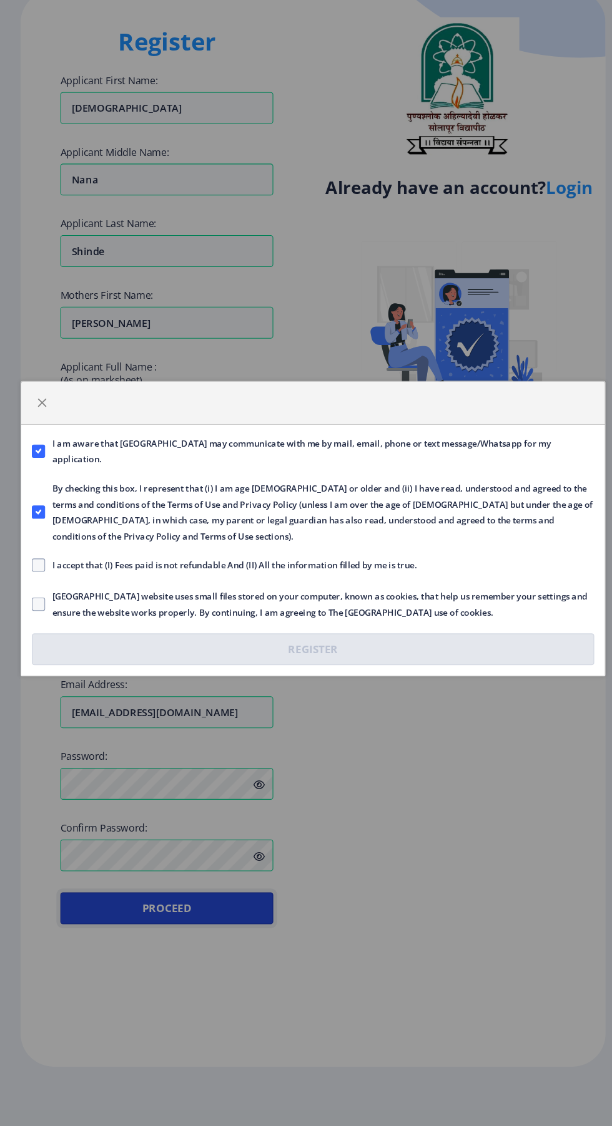
scroll to position [94, 0]
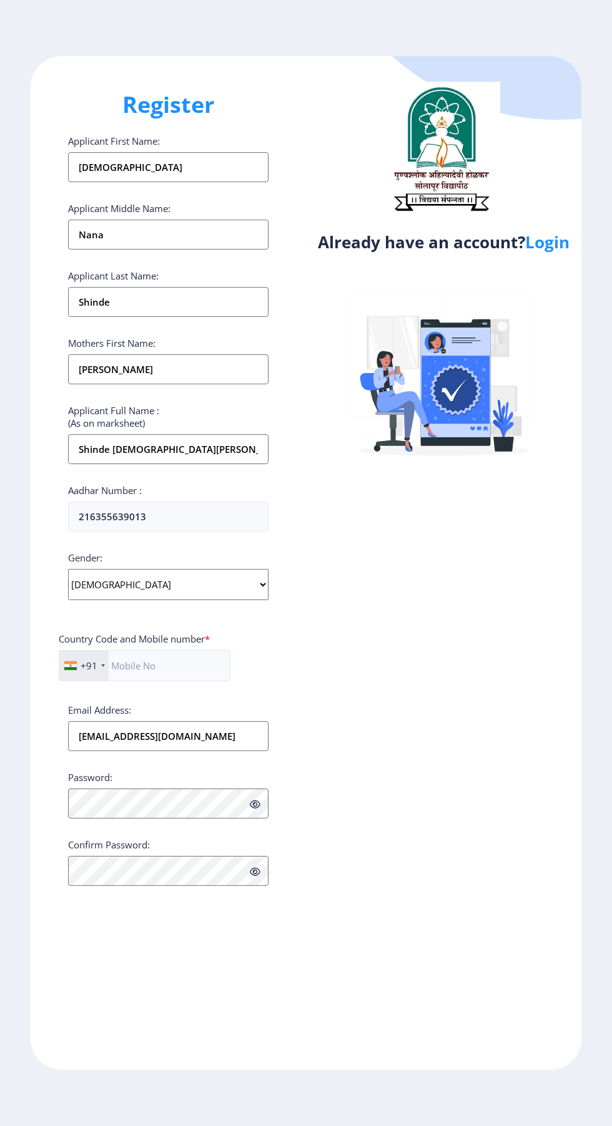
select select "[DEMOGRAPHIC_DATA]"
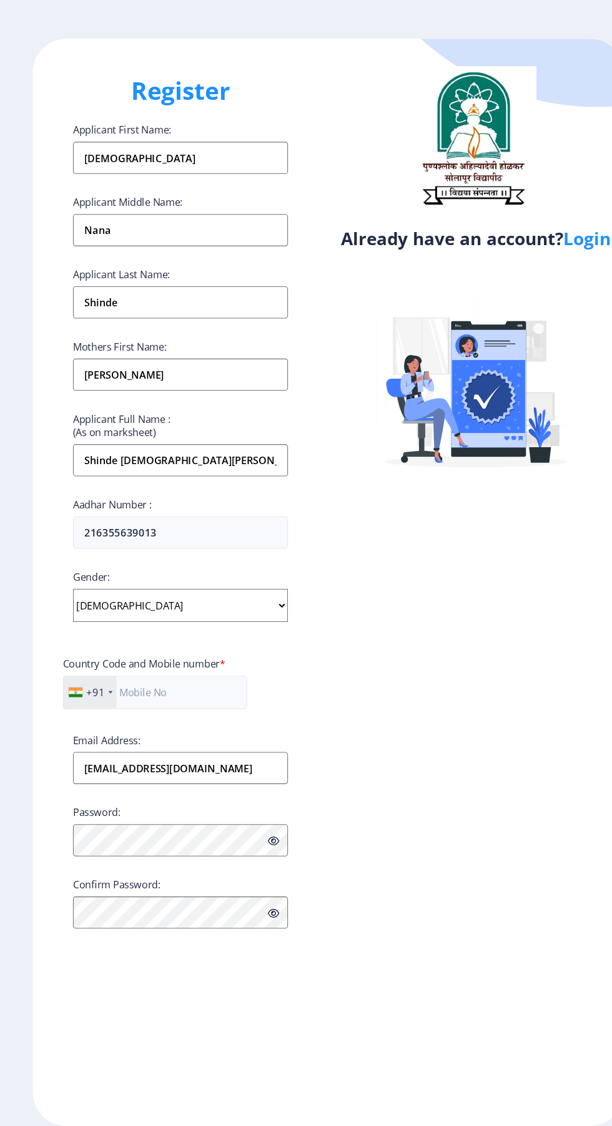
scroll to position [95, 0]
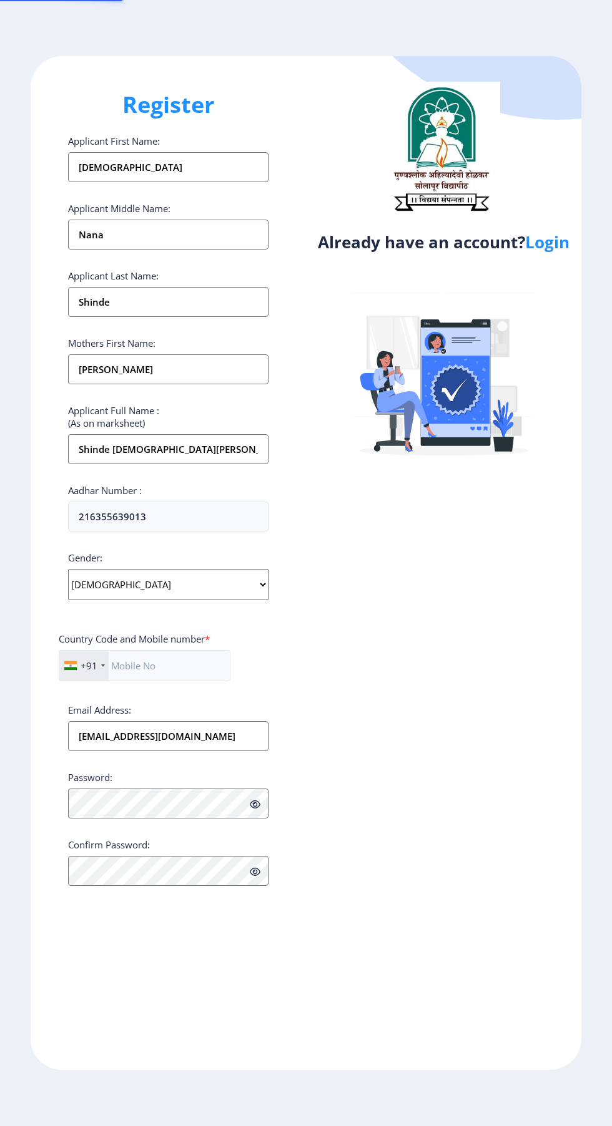
select select "[DEMOGRAPHIC_DATA]"
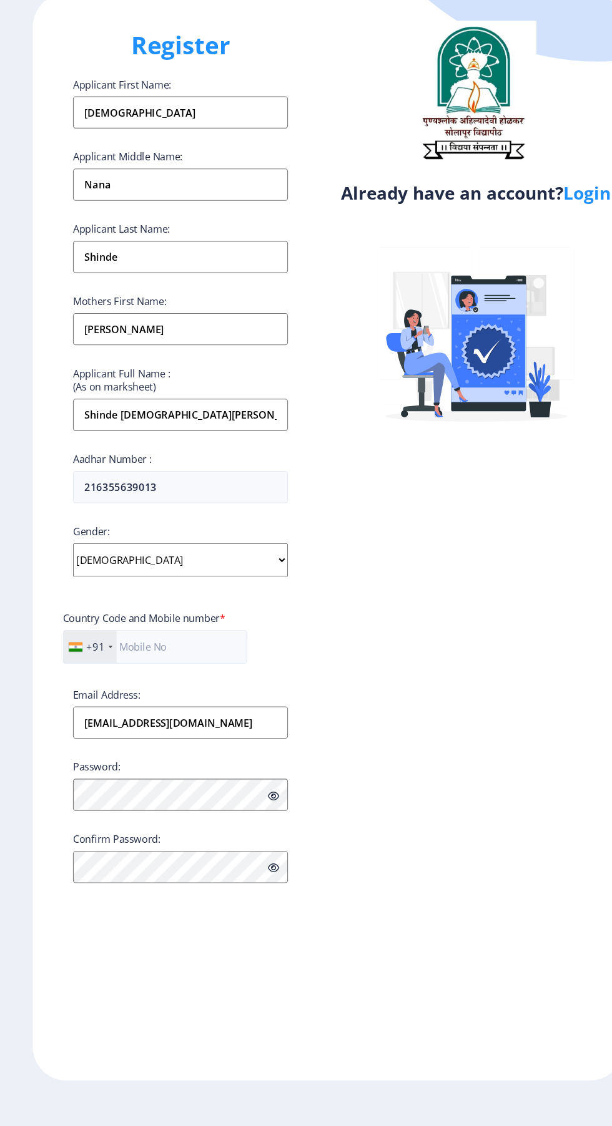
scroll to position [95, 0]
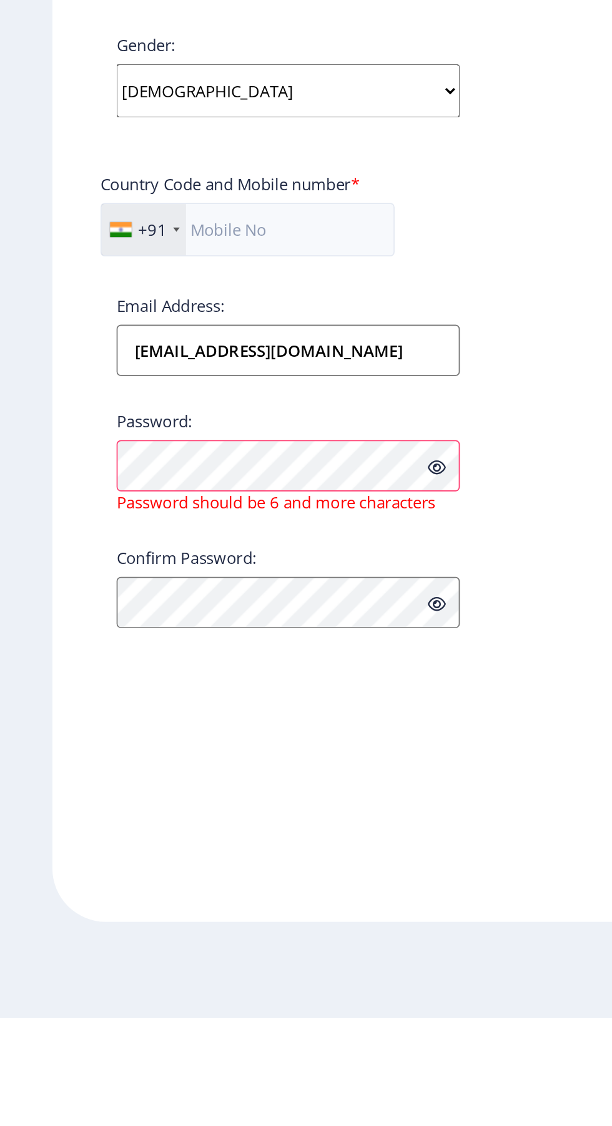
click at [253, 800] on icon at bounding box center [255, 804] width 11 height 9
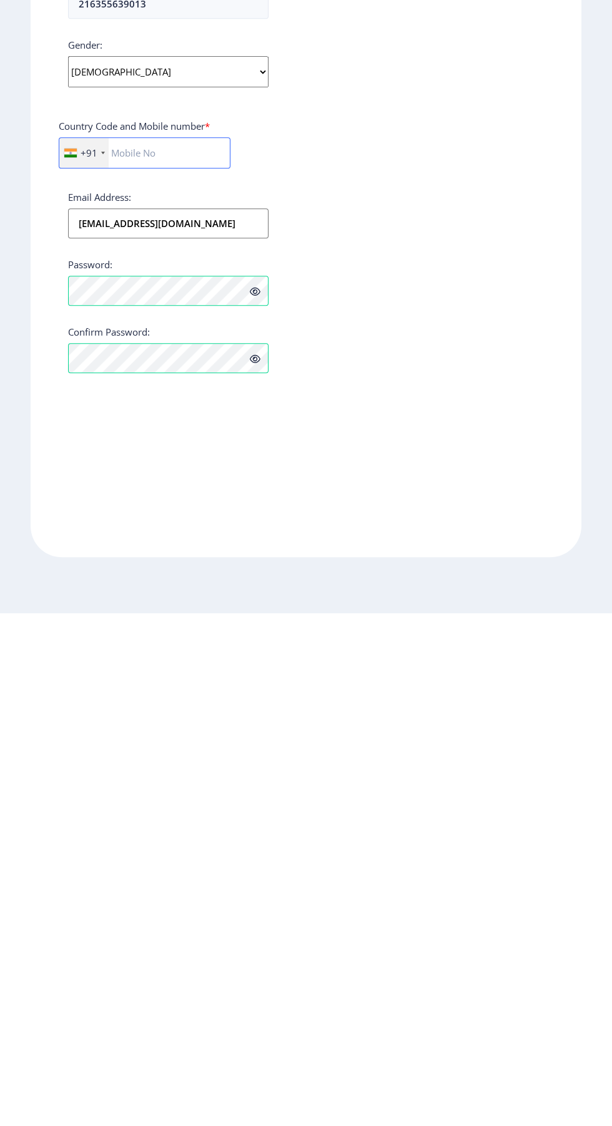
click at [166, 650] on input "text" at bounding box center [145, 665] width 172 height 31
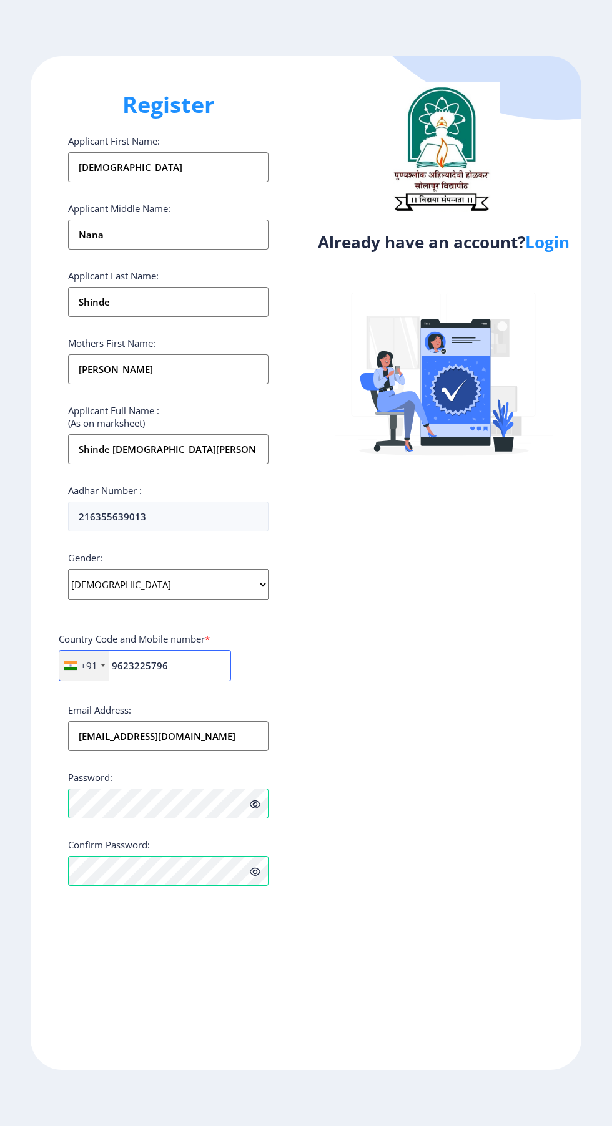
type input "9623225796"
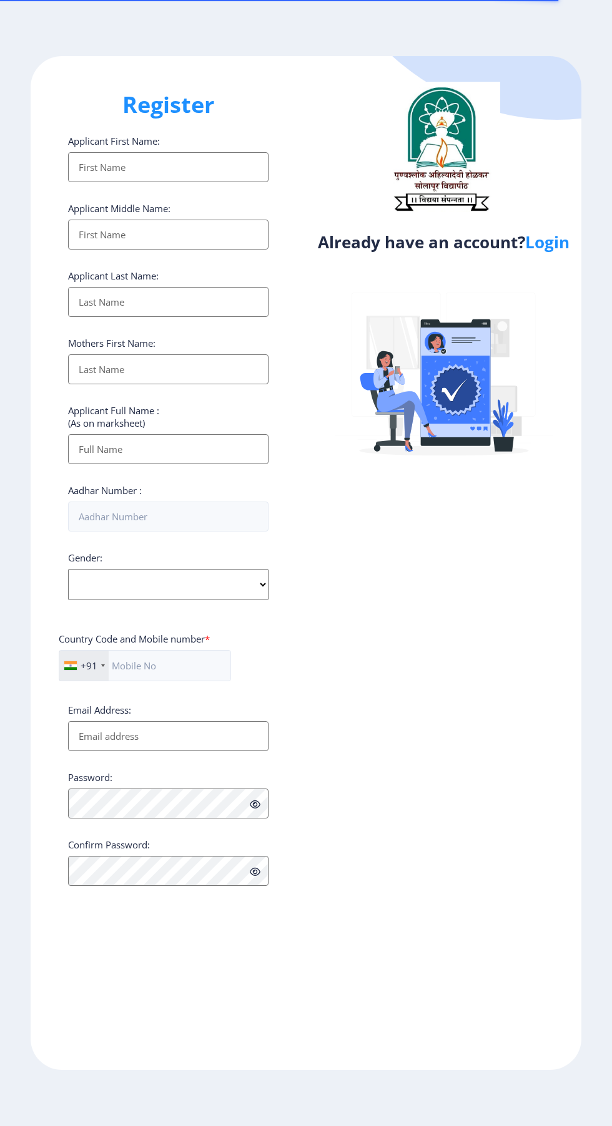
select select
click at [101, 172] on input "Applicant First Name:" at bounding box center [168, 167] width 200 height 30
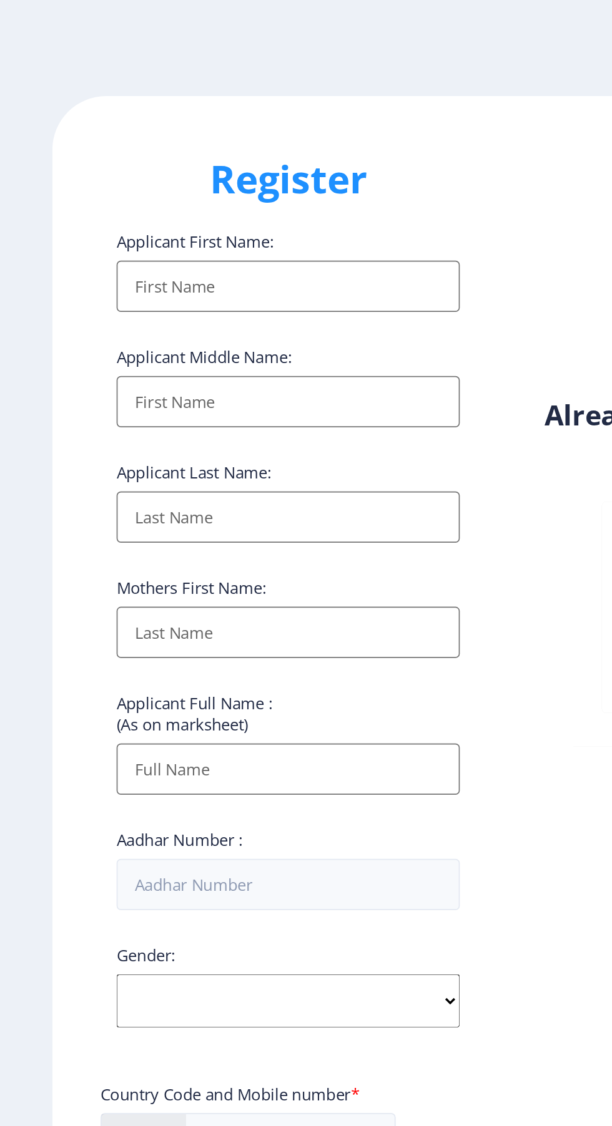
type input "[DEMOGRAPHIC_DATA]"
type input "Shinde"
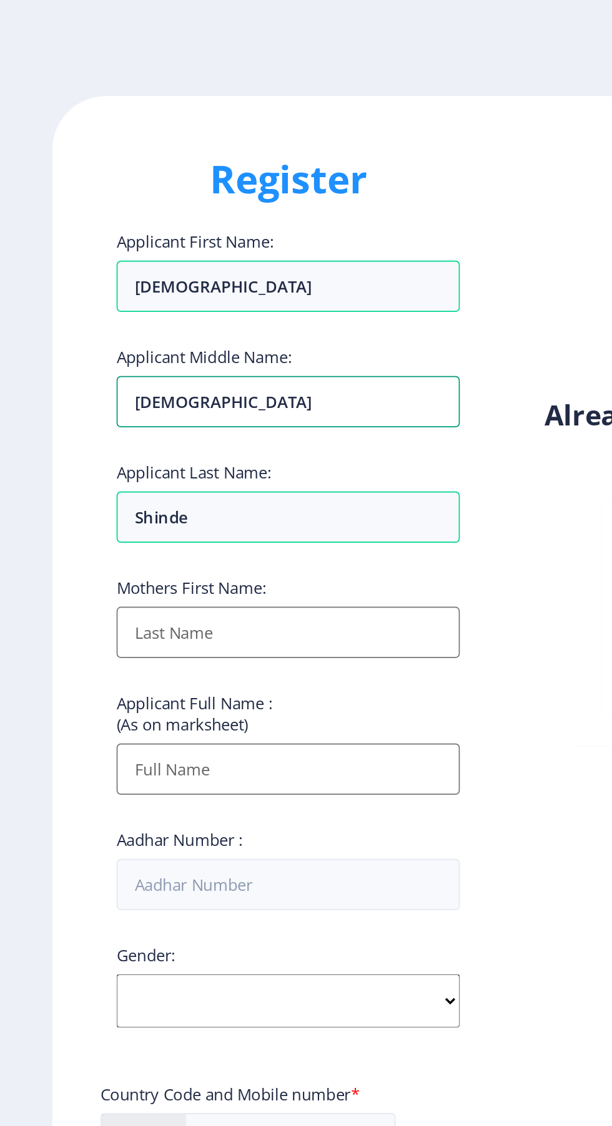
click at [107, 236] on input "[DEMOGRAPHIC_DATA]" at bounding box center [168, 235] width 200 height 30
type input "V"
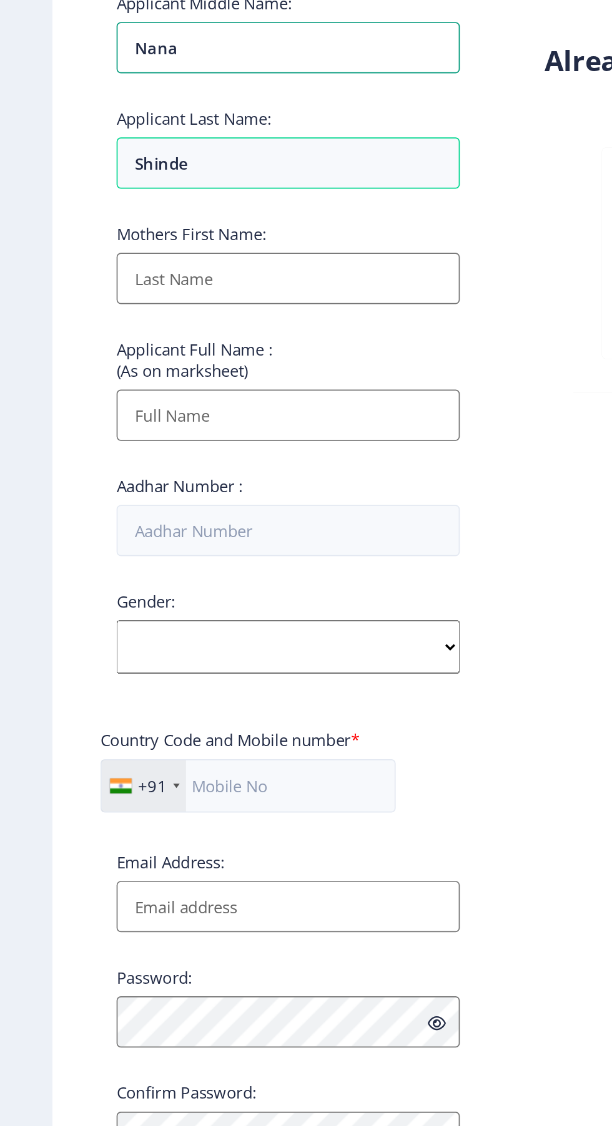
type input "Nana"
click at [105, 374] on input "Applicant First Name:" at bounding box center [168, 369] width 200 height 30
type input "[PERSON_NAME]"
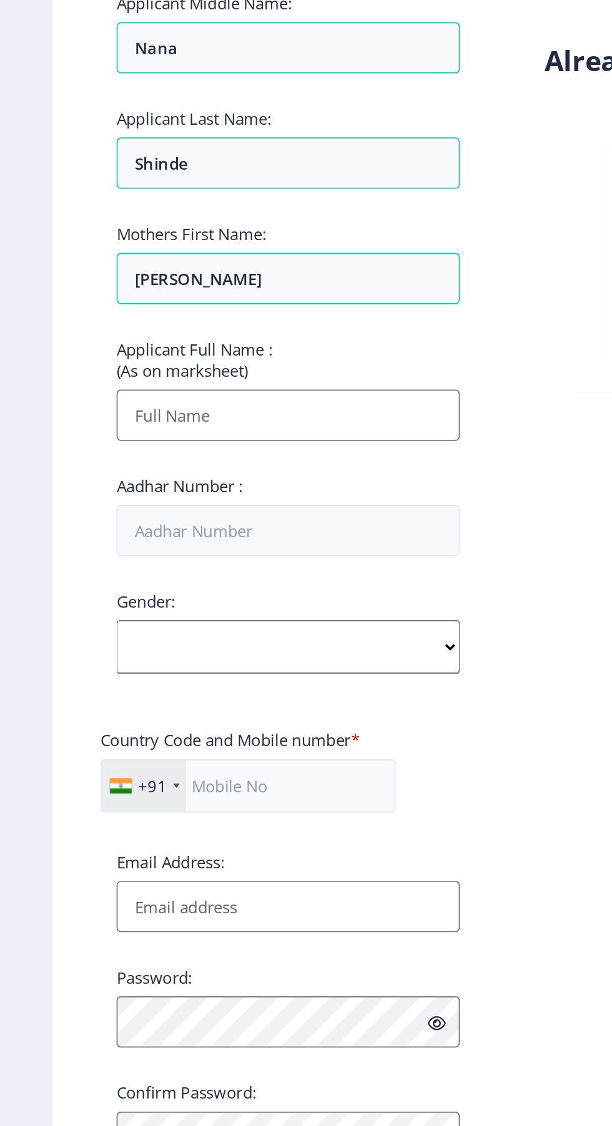
click at [97, 457] on input "Applicant First Name:" at bounding box center [168, 449] width 200 height 30
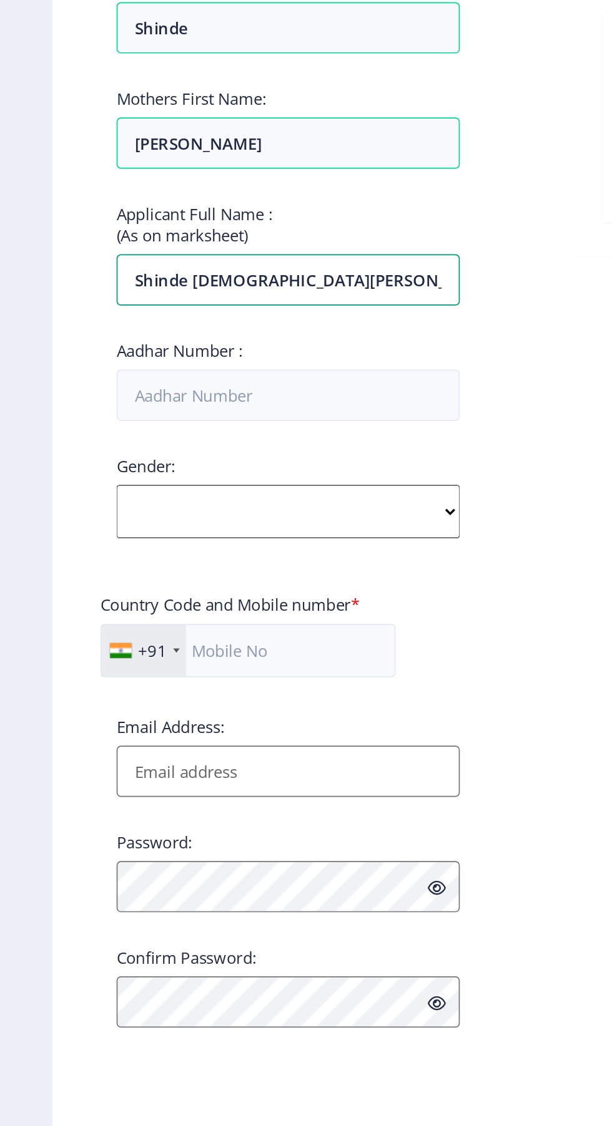
type input "Shinde [DEMOGRAPHIC_DATA][PERSON_NAME]"
click at [109, 524] on input "Aadhar Number :" at bounding box center [168, 517] width 200 height 30
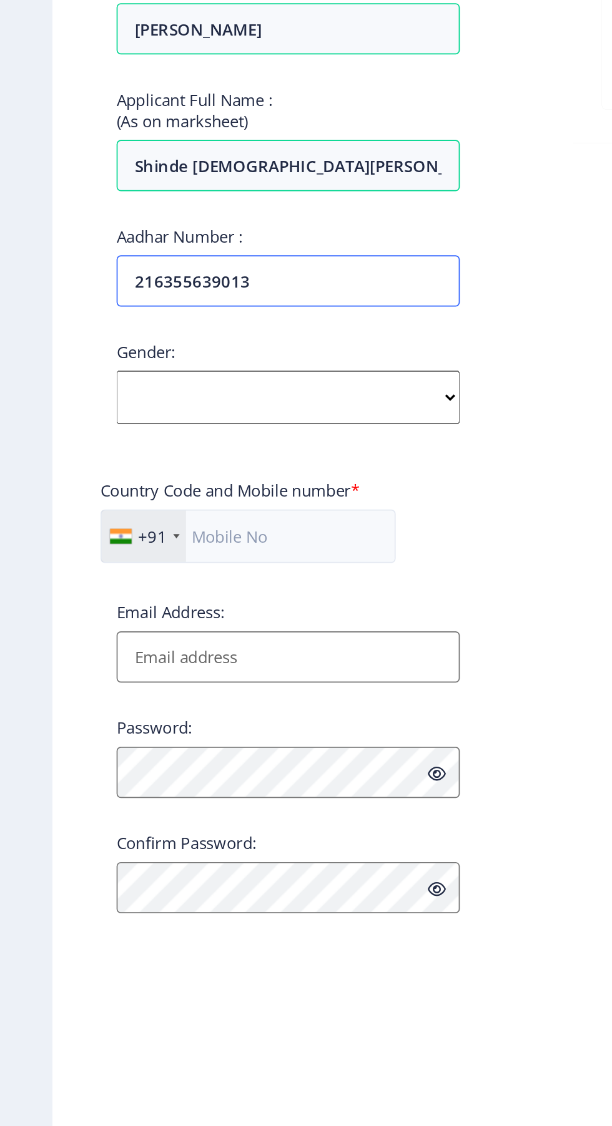
type input "216355639013"
click at [104, 593] on select "Select Gender [DEMOGRAPHIC_DATA] [DEMOGRAPHIC_DATA] Other" at bounding box center [168, 584] width 200 height 31
select select "[DEMOGRAPHIC_DATA]"
click at [68, 574] on select "Select Gender [DEMOGRAPHIC_DATA] [DEMOGRAPHIC_DATA] Other" at bounding box center [168, 584] width 200 height 31
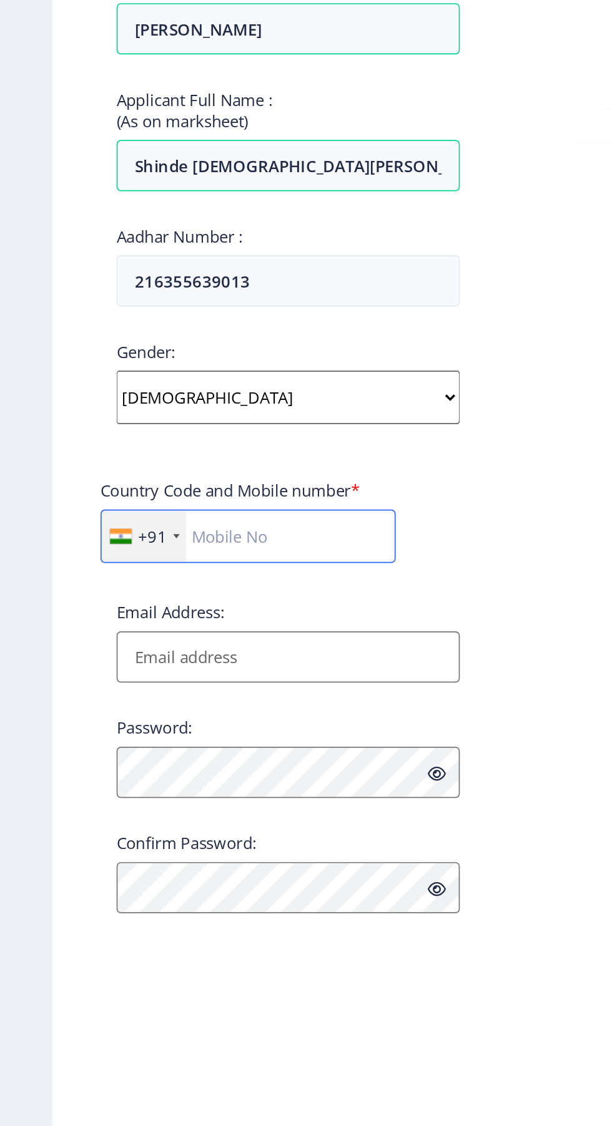
click at [127, 675] on input "text" at bounding box center [145, 665] width 172 height 31
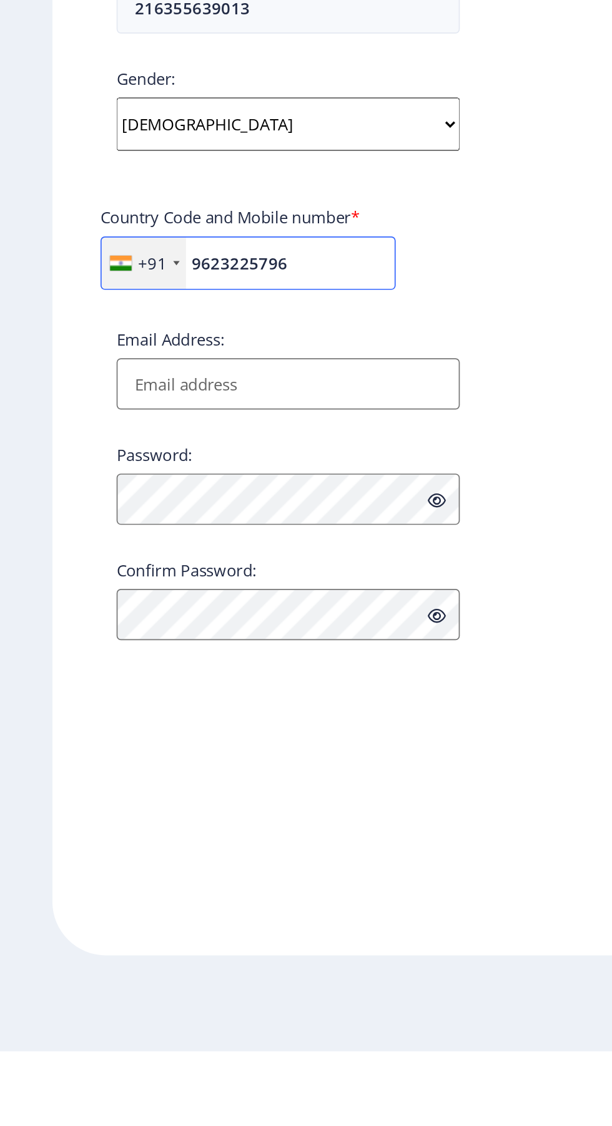
type input "9623225796"
click at [104, 737] on input "Email Address:" at bounding box center [168, 736] width 200 height 30
type input "[EMAIL_ADDRESS][DOMAIN_NAME]"
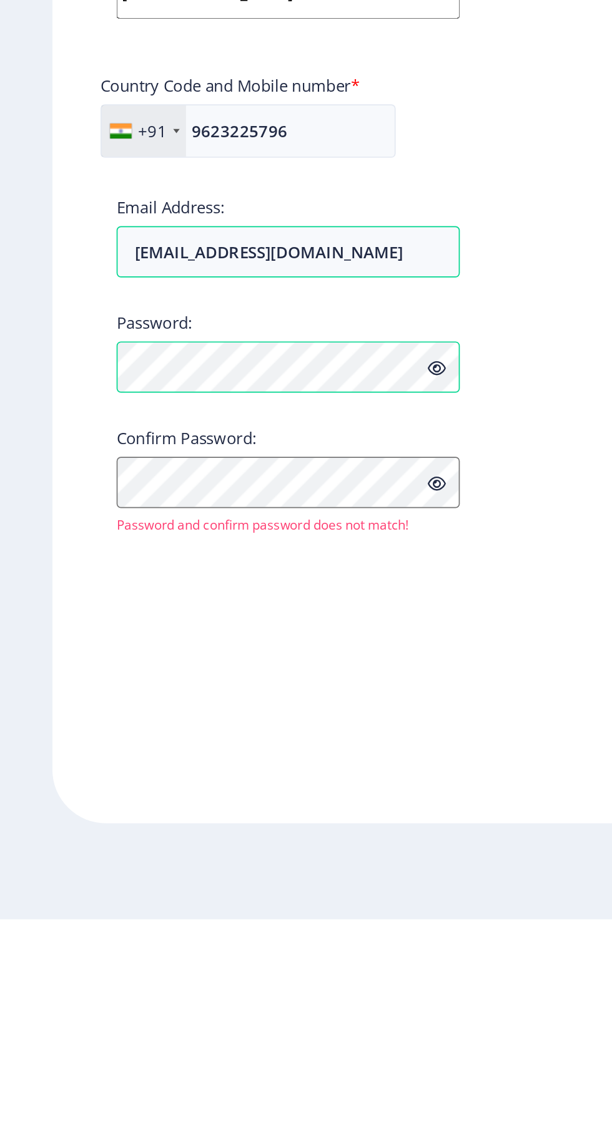
click at [256, 809] on icon at bounding box center [255, 804] width 11 height 9
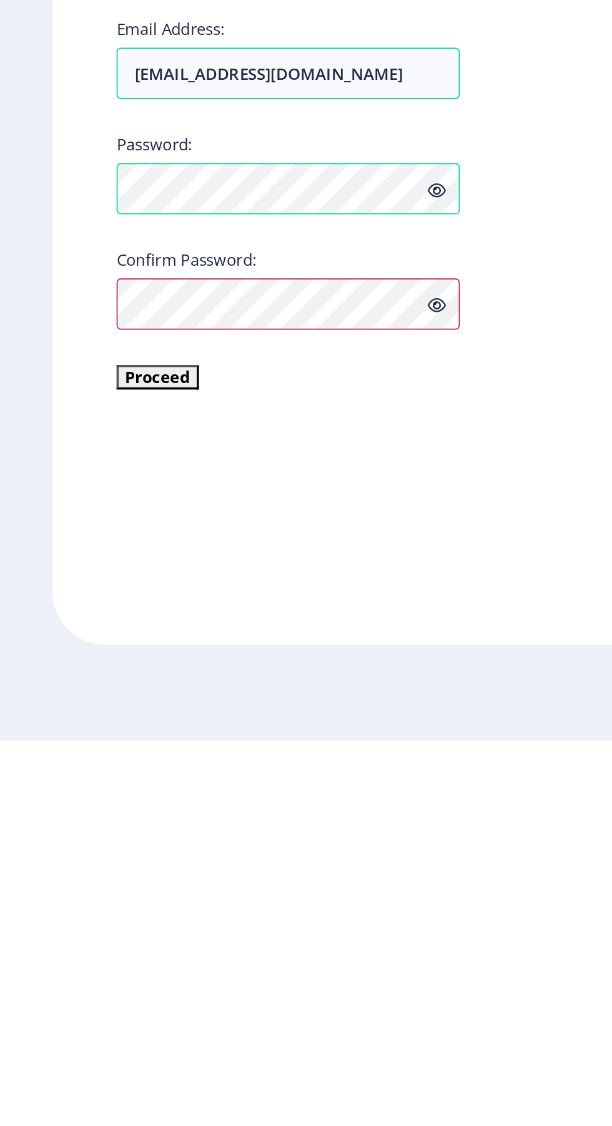
scroll to position [1, 0]
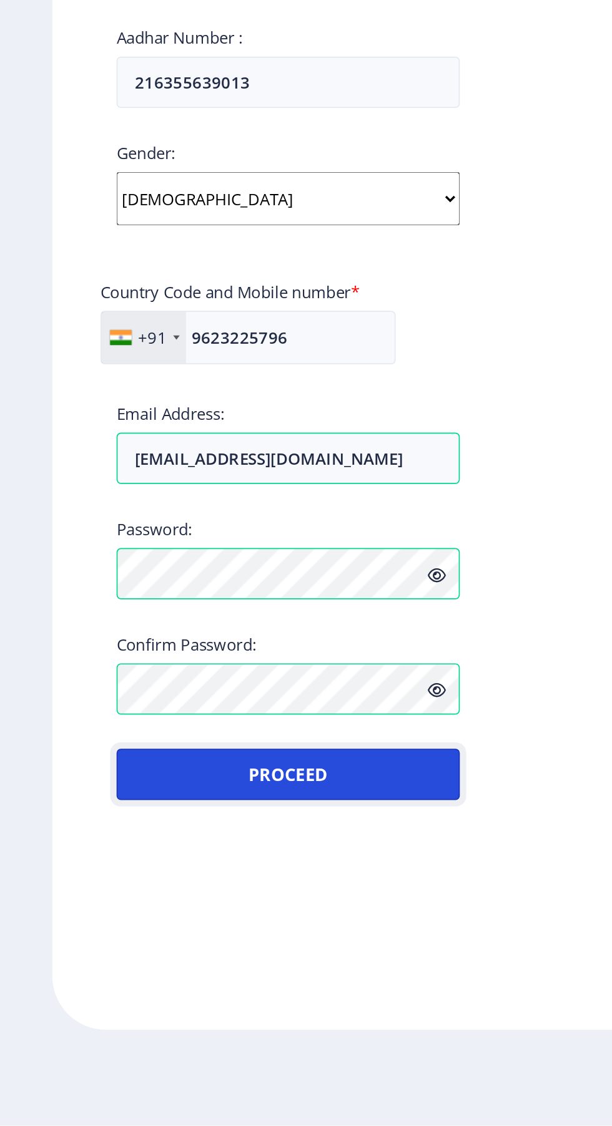
click at [134, 932] on button "Proceed" at bounding box center [168, 921] width 200 height 30
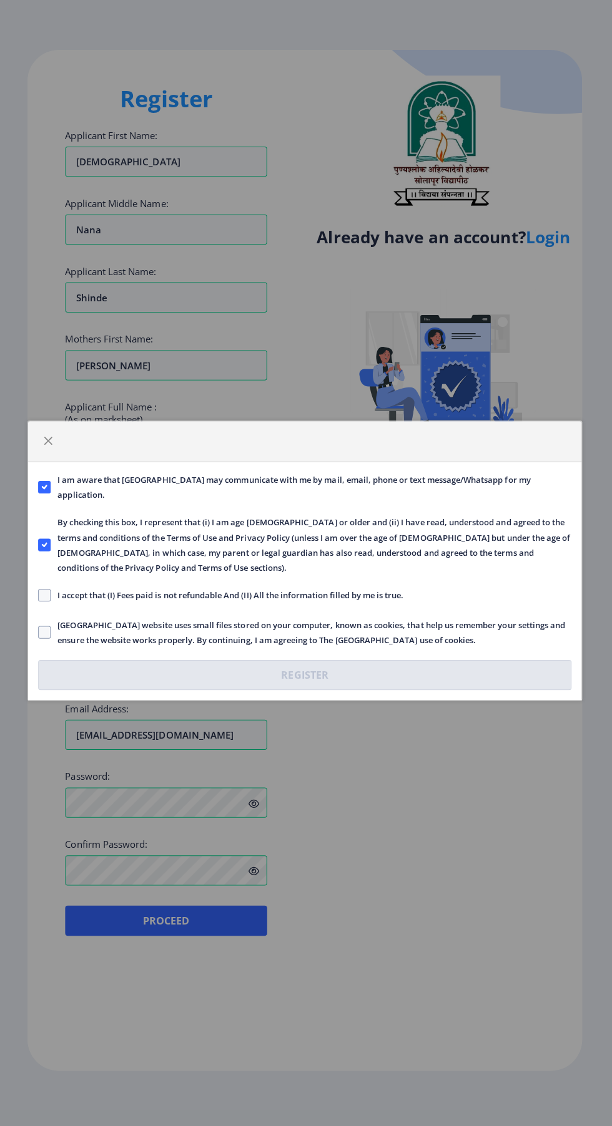
click at [47, 595] on span at bounding box center [47, 598] width 12 height 12
click at [42, 597] on input "I accept that (I) Fees paid is not refundable And (II) All the information fill…" at bounding box center [41, 597] width 1 height 1
checkbox input "true"
click at [47, 631] on span at bounding box center [47, 634] width 12 height 12
click at [42, 634] on input "[GEOGRAPHIC_DATA] website uses small files stored on your computer, known as co…" at bounding box center [41, 634] width 1 height 1
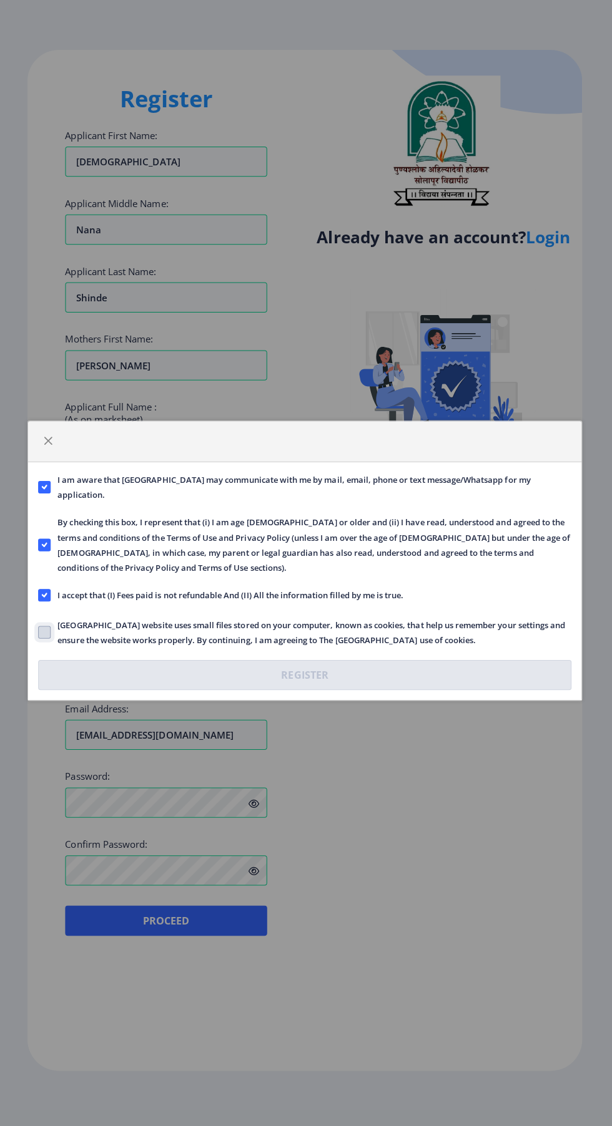
checkbox input "true"
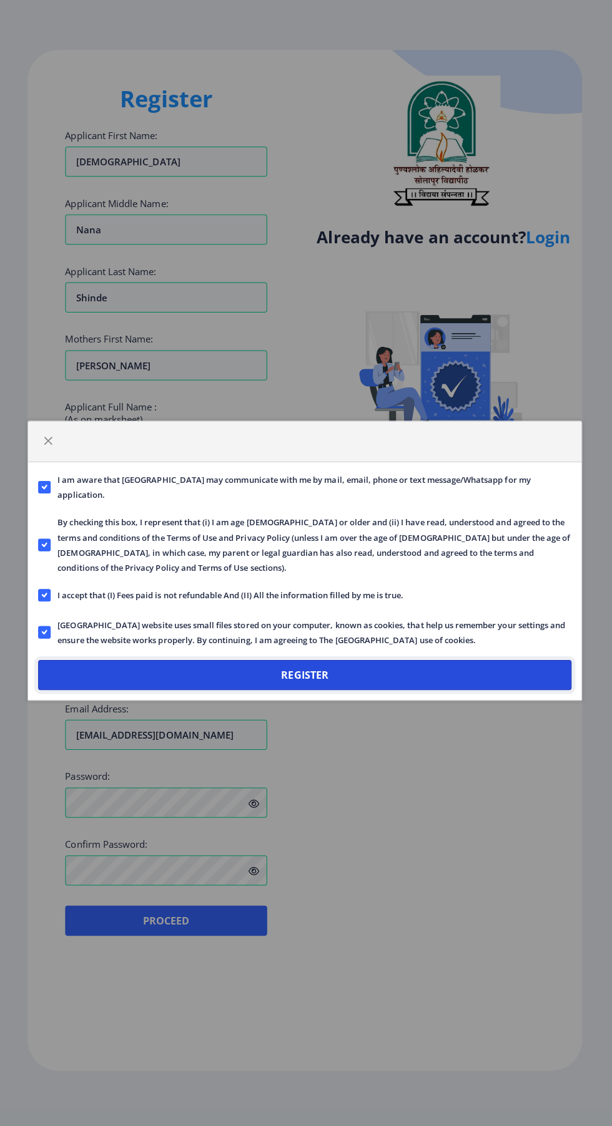
click at [282, 691] on button "Register" at bounding box center [305, 677] width 529 height 30
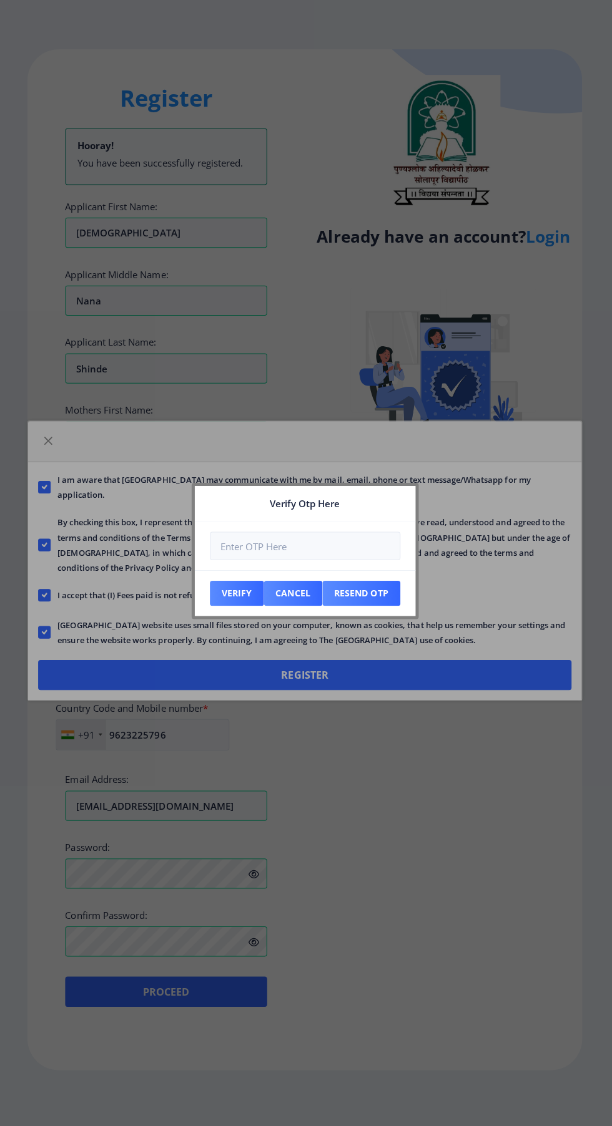
scroll to position [0, 0]
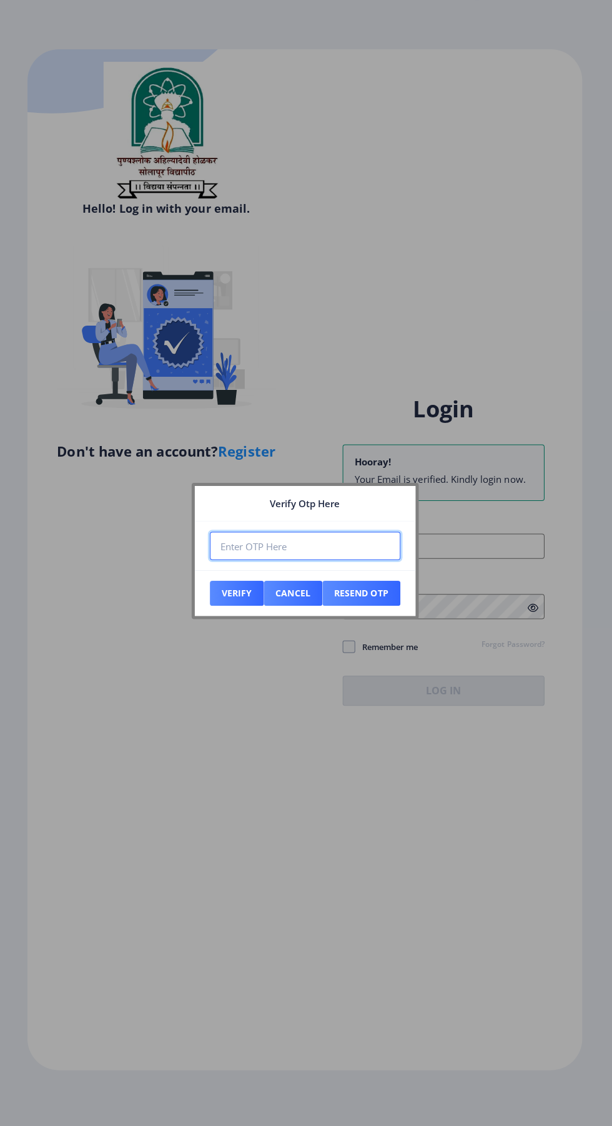
click at [263, 550] on input "number" at bounding box center [306, 549] width 189 height 28
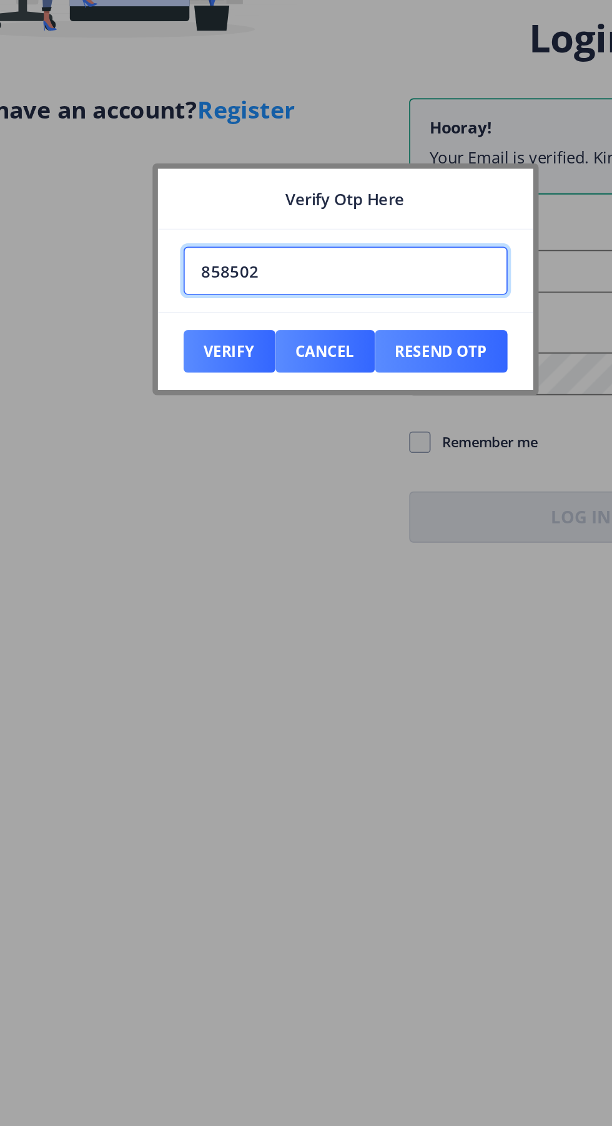
type input "858502"
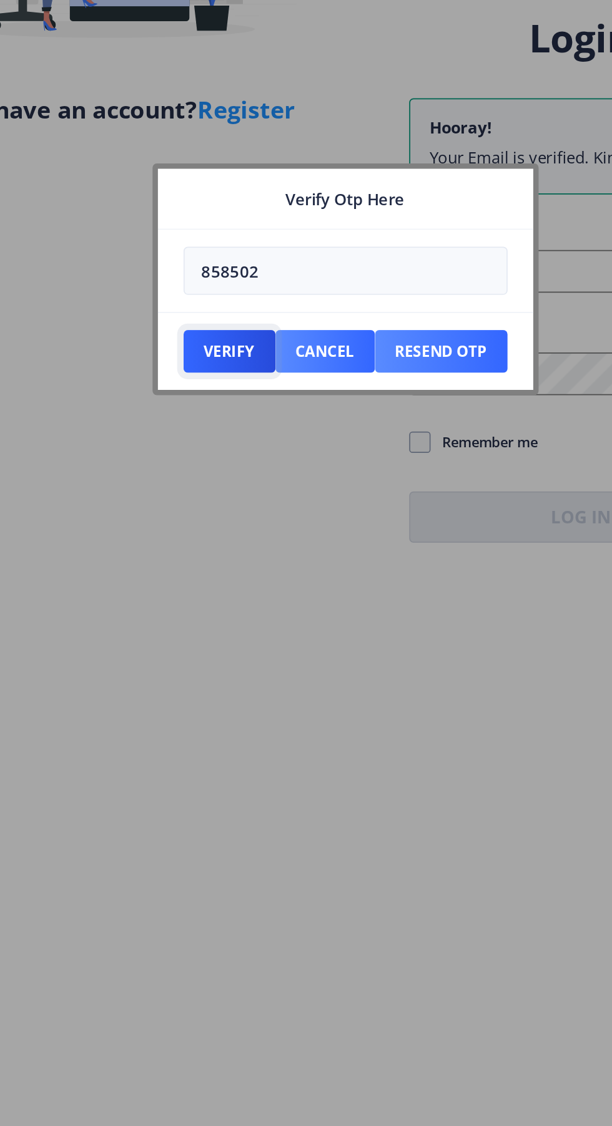
click at [235, 606] on button "Verify" at bounding box center [239, 595] width 54 height 25
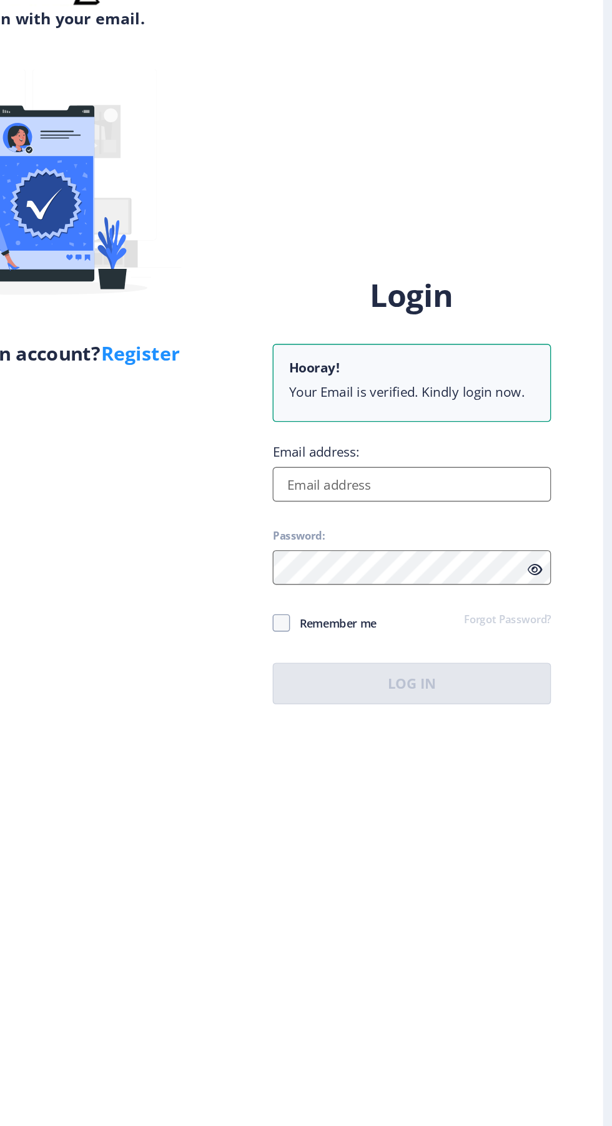
click at [389, 562] on input "Email address:" at bounding box center [443, 549] width 200 height 25
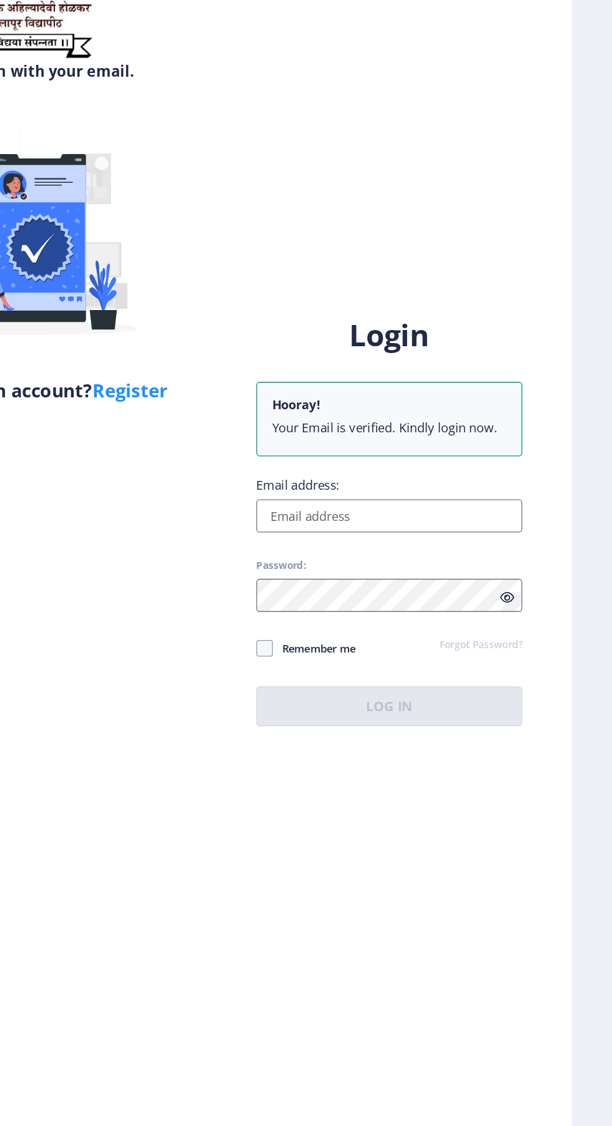
click at [392, 562] on input "Email address:" at bounding box center [443, 549] width 200 height 25
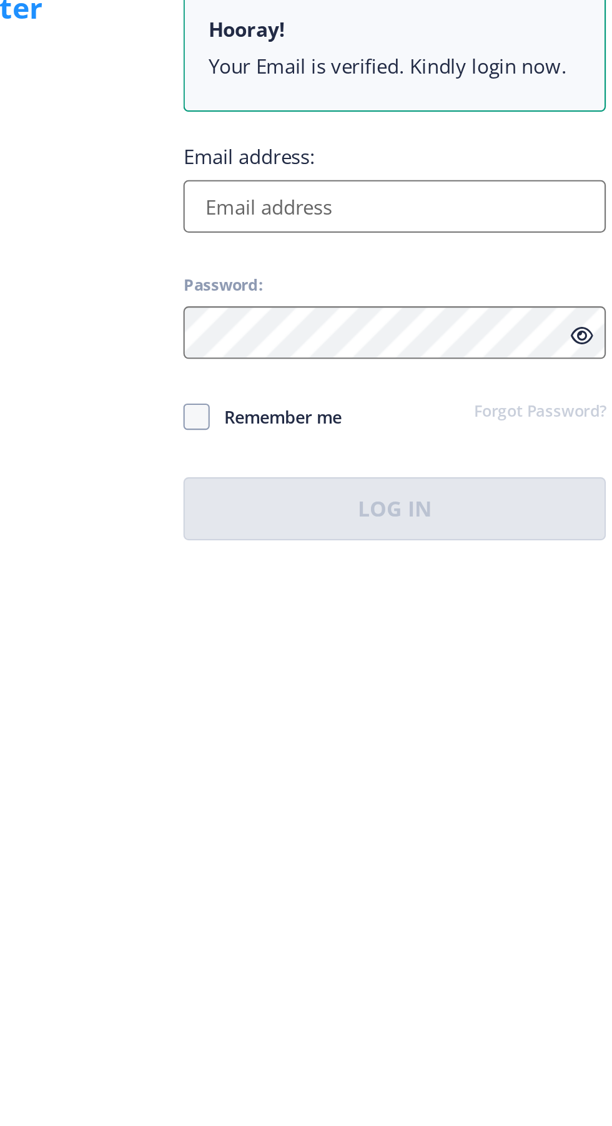
type input "[EMAIL_ADDRESS][DOMAIN_NAME]"
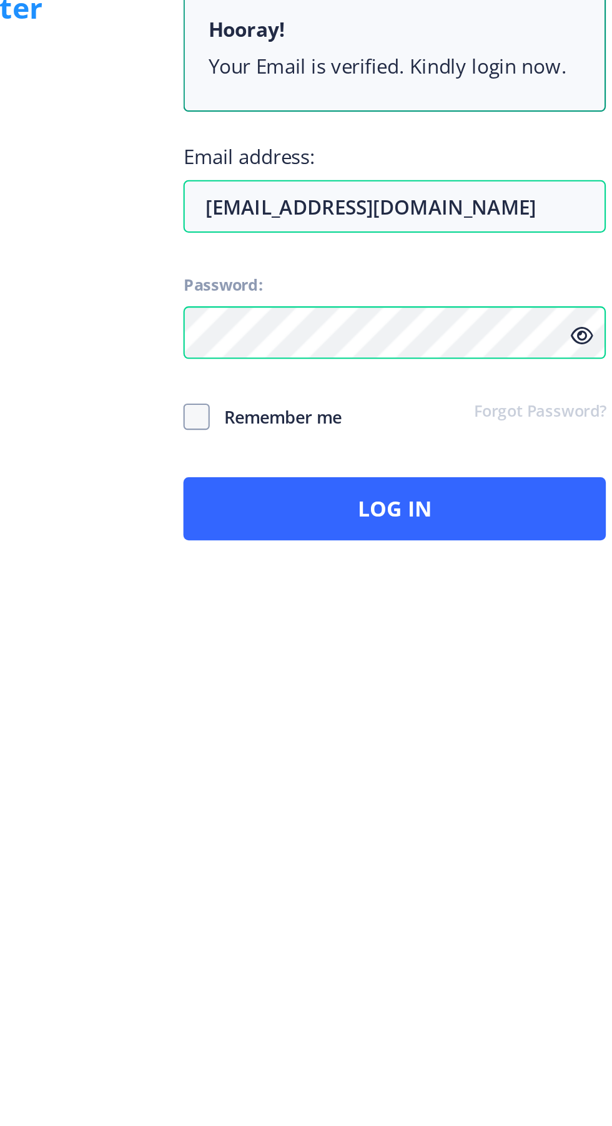
click at [529, 616] on icon at bounding box center [532, 611] width 11 height 9
click at [352, 656] on span at bounding box center [349, 649] width 12 height 12
click at [344, 650] on input "Remember me" at bounding box center [343, 649] width 1 height 1
checkbox input "true"
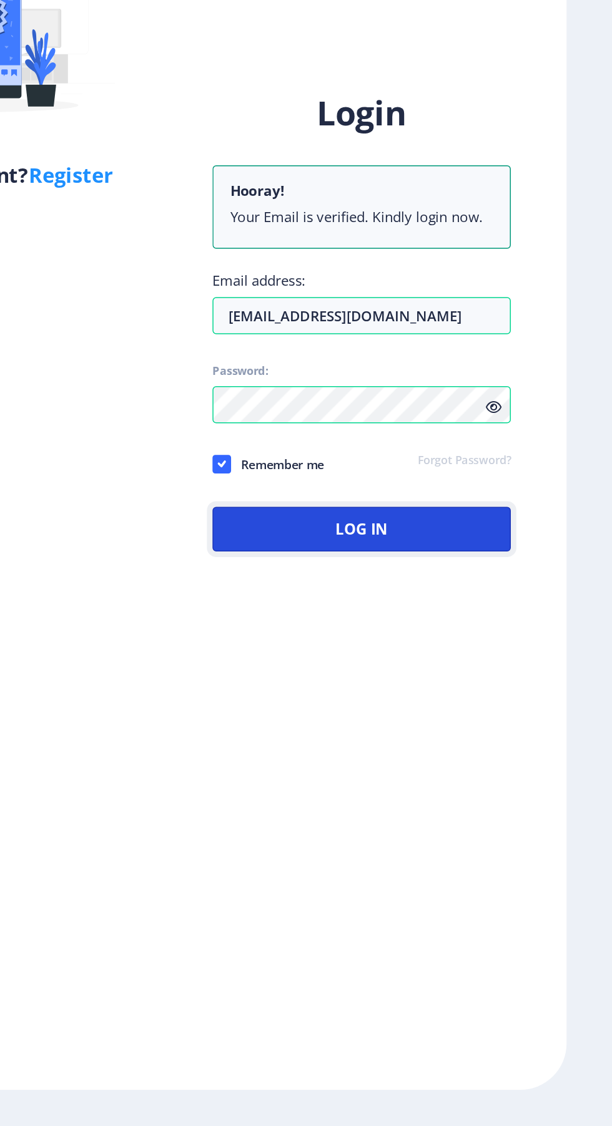
click at [479, 708] on button "Log In" at bounding box center [443, 693] width 200 height 30
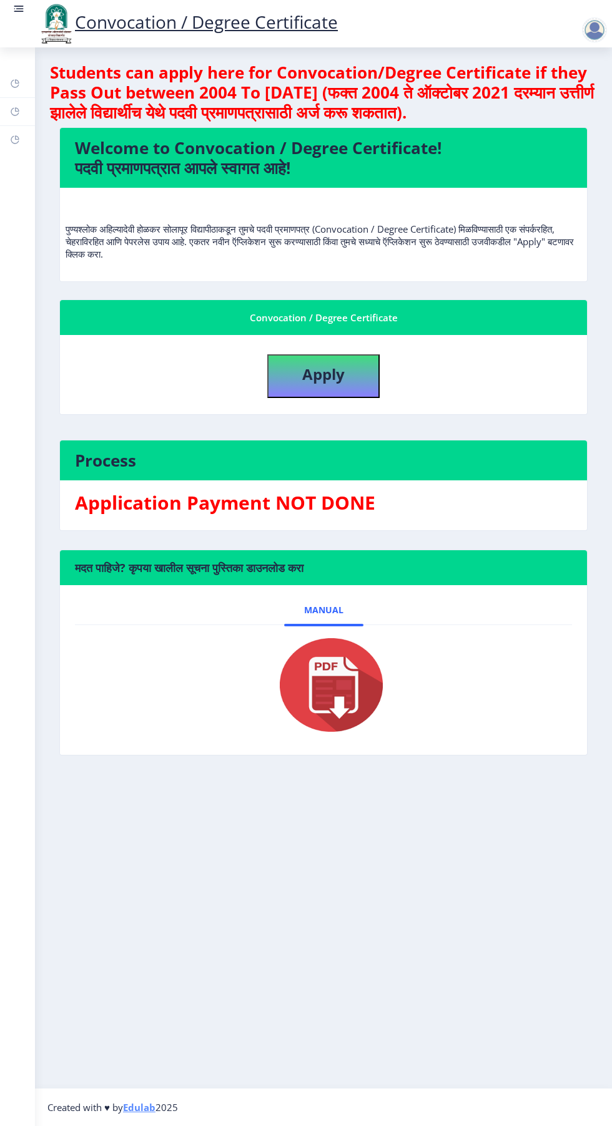
click at [350, 701] on img at bounding box center [323, 685] width 125 height 100
click at [338, 625] on link "Manual" at bounding box center [323, 610] width 79 height 30
click at [311, 686] on img at bounding box center [323, 685] width 125 height 100
click at [342, 695] on img at bounding box center [323, 685] width 125 height 100
